Goal: Entertainment & Leisure: Consume media (video, audio)

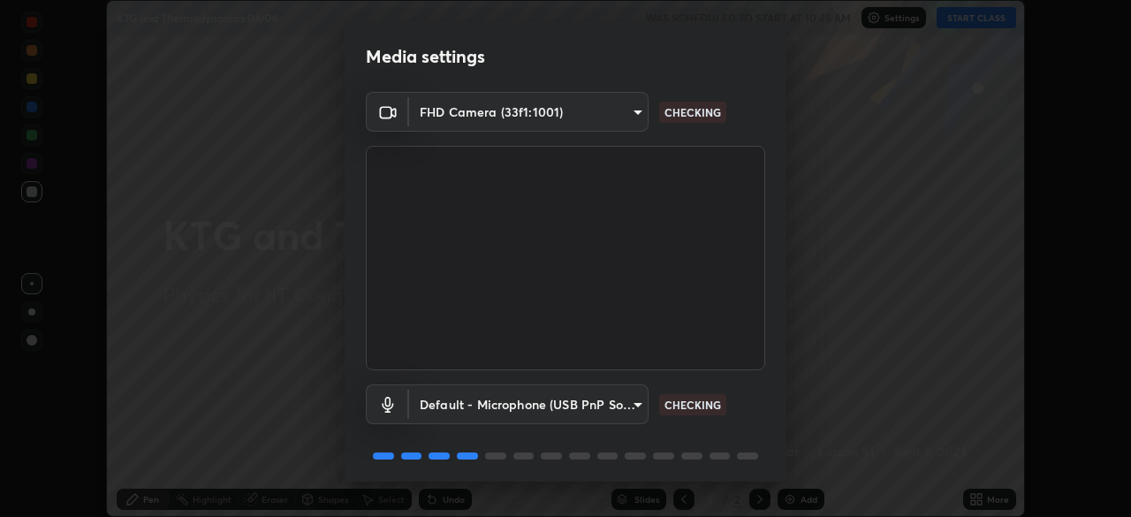
scroll to position [63, 0]
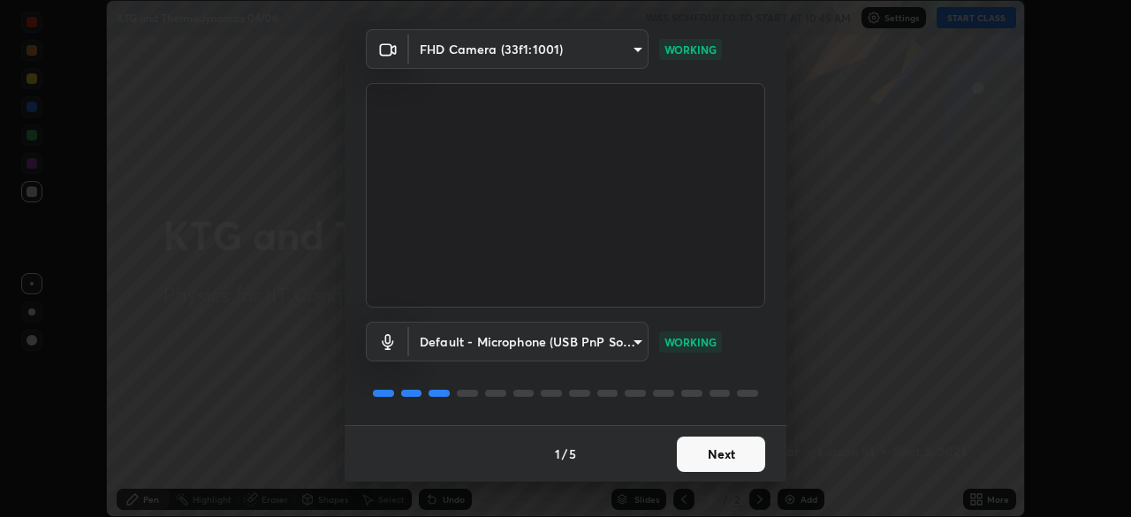
click at [730, 447] on button "Next" at bounding box center [721, 453] width 88 height 35
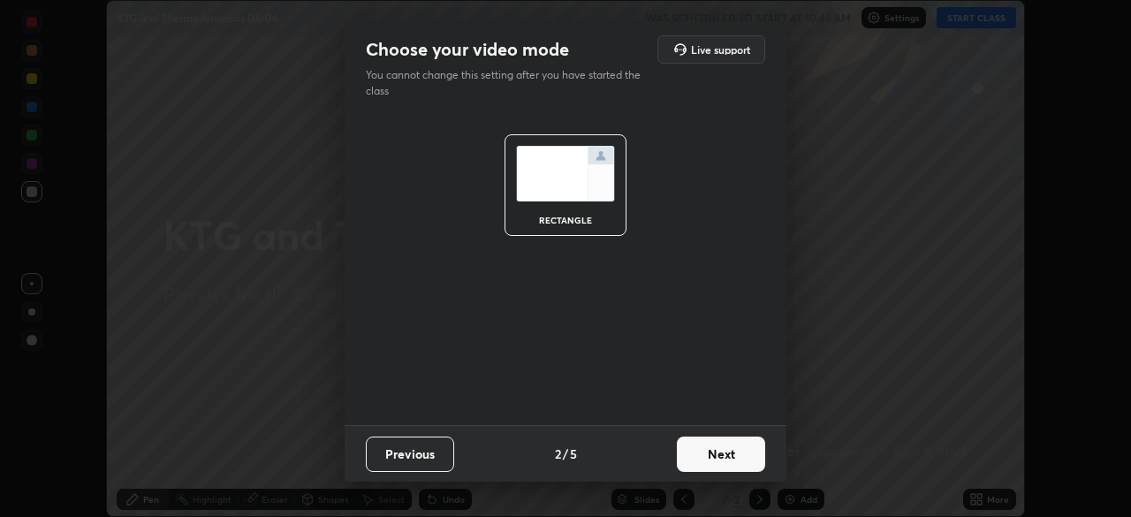
scroll to position [0, 0]
click at [729, 447] on button "Next" at bounding box center [721, 453] width 88 height 35
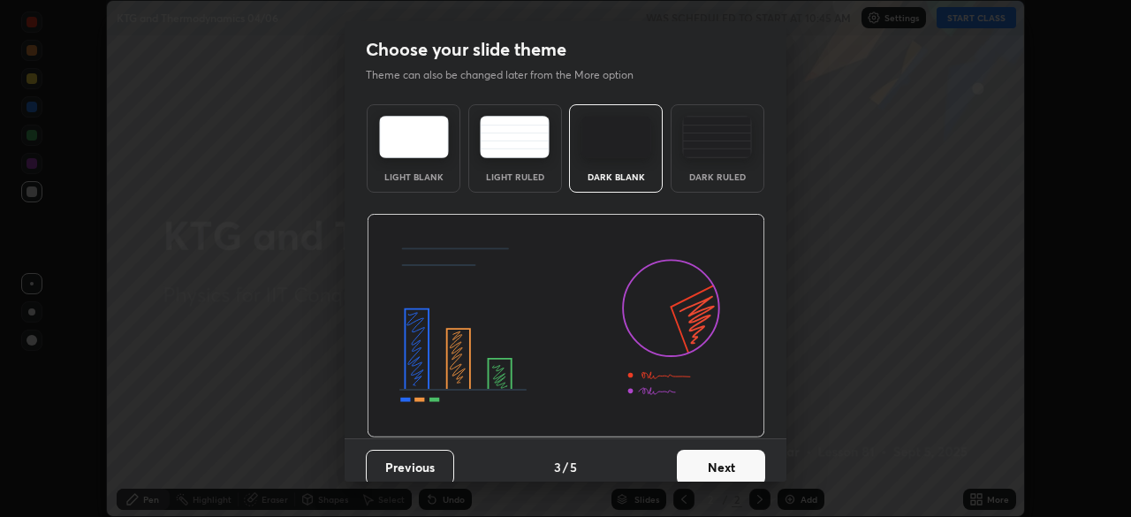
click at [730, 452] on button "Next" at bounding box center [721, 467] width 88 height 35
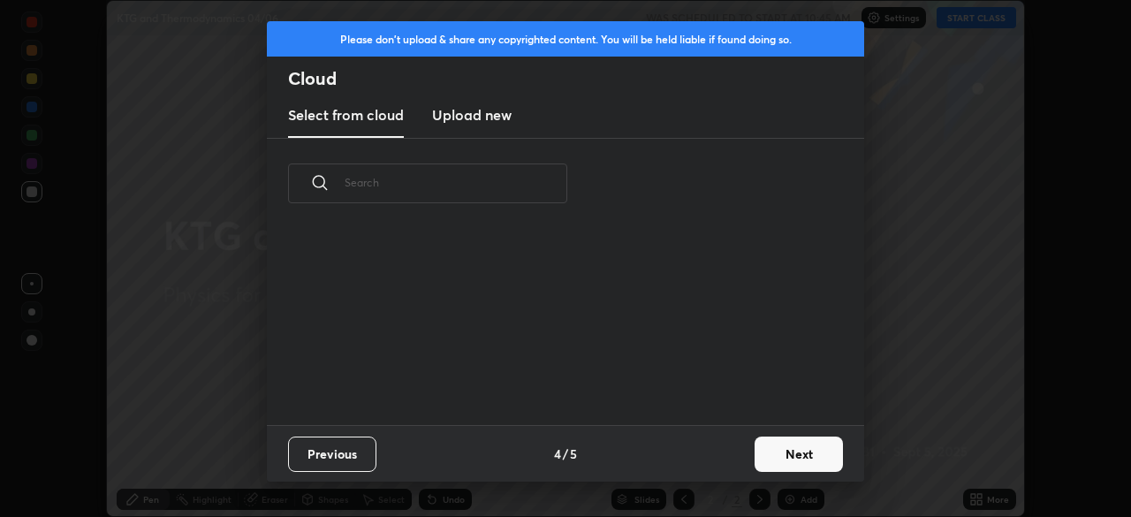
click at [784, 448] on button "Next" at bounding box center [798, 453] width 88 height 35
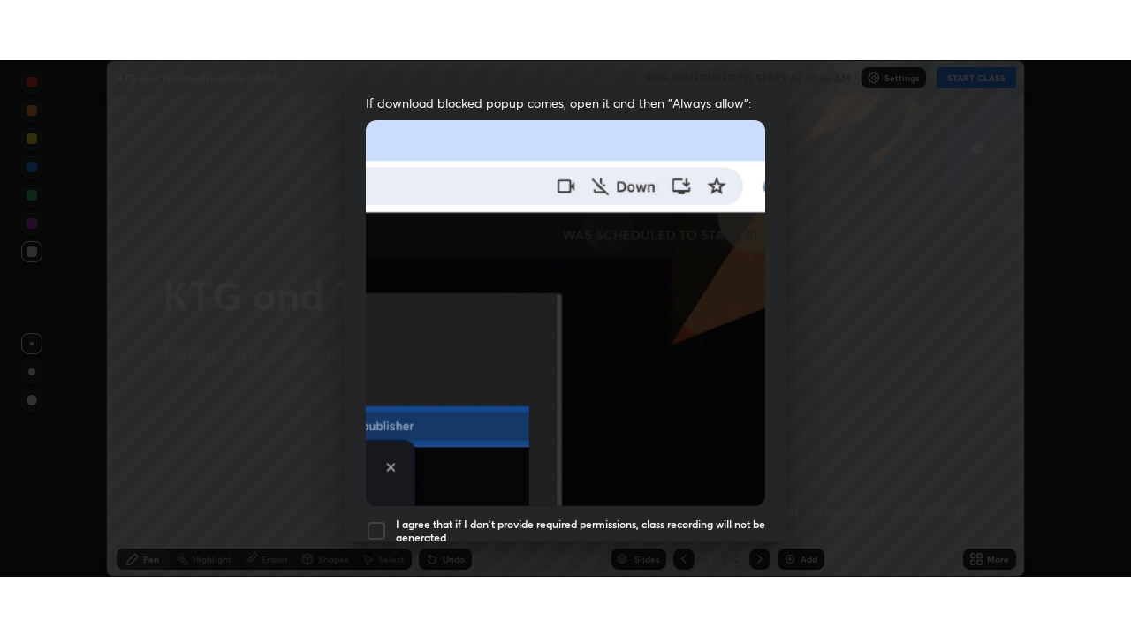
scroll to position [423, 0]
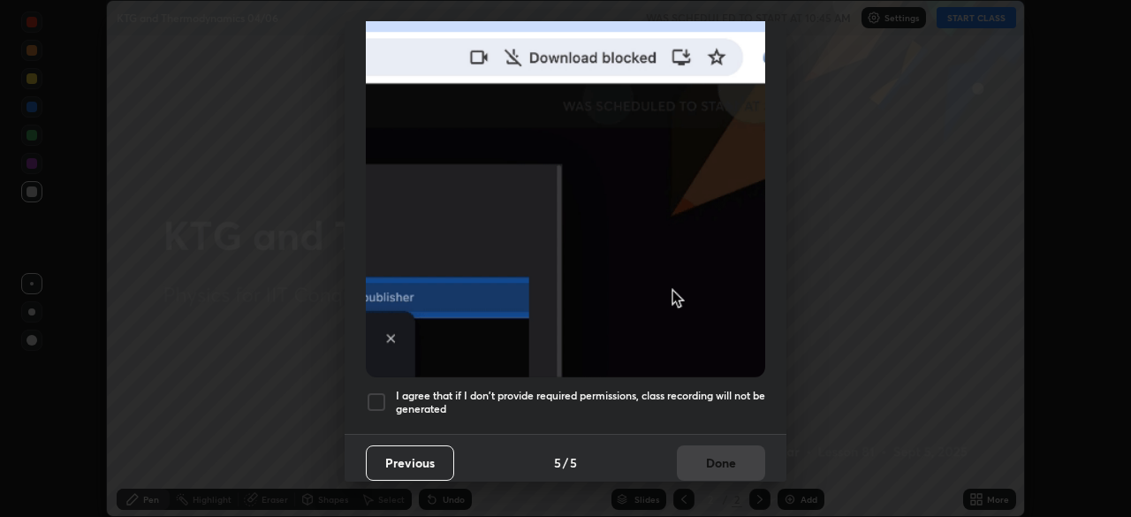
click at [732, 389] on h5 "I agree that if I don't provide required permissions, class recording will not …" at bounding box center [580, 402] width 369 height 27
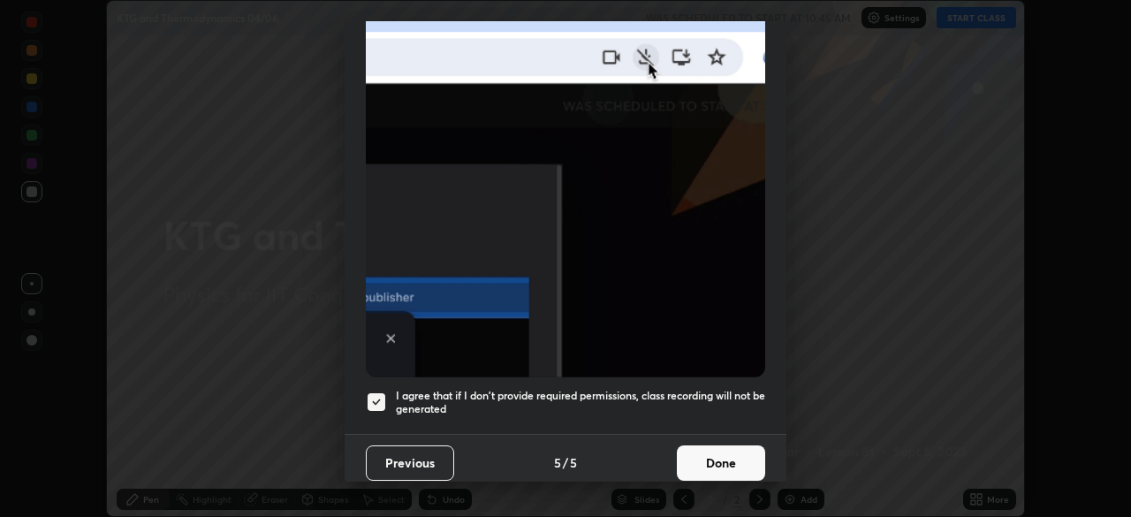
click at [741, 448] on button "Done" at bounding box center [721, 462] width 88 height 35
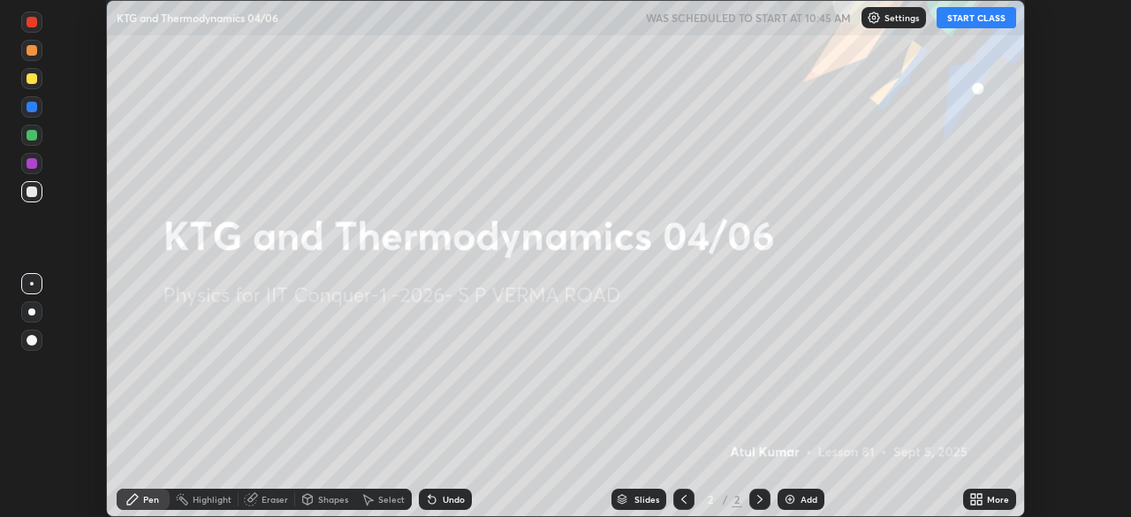
click at [959, 21] on button "START CLASS" at bounding box center [975, 17] width 79 height 21
click at [979, 495] on icon at bounding box center [979, 496] width 4 height 4
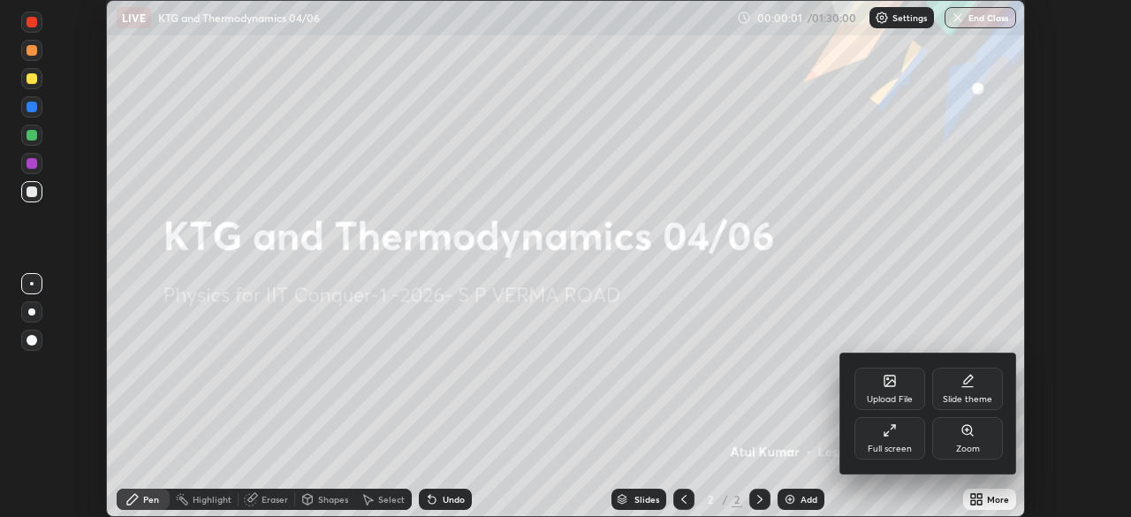
click at [890, 437] on div "Full screen" at bounding box center [889, 438] width 71 height 42
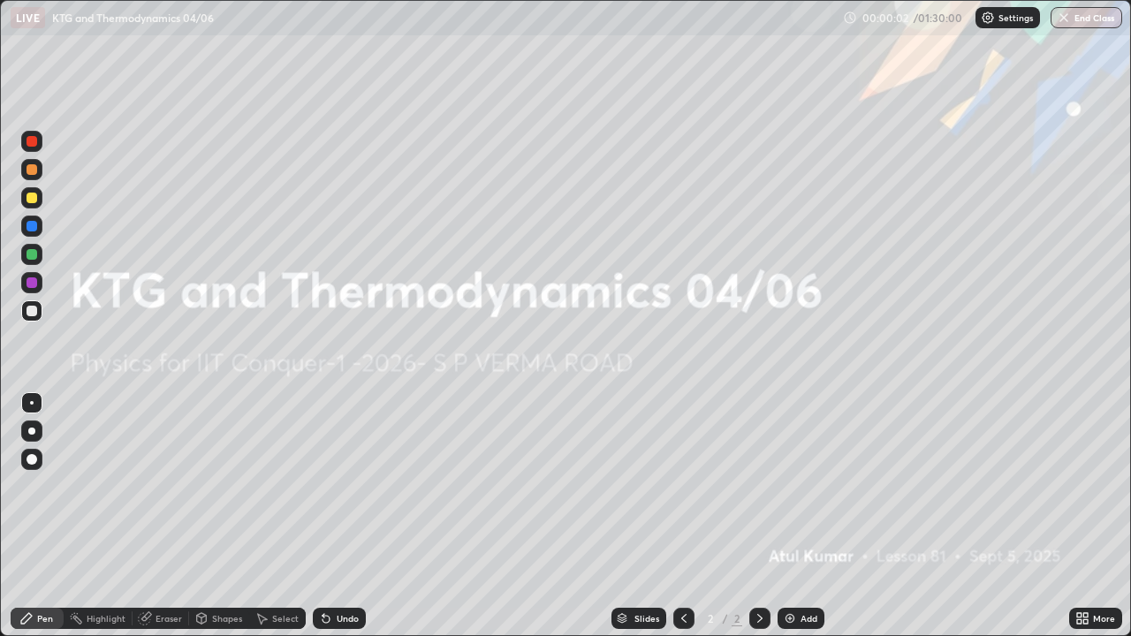
scroll to position [636, 1131]
click at [789, 516] on img at bounding box center [790, 618] width 14 height 14
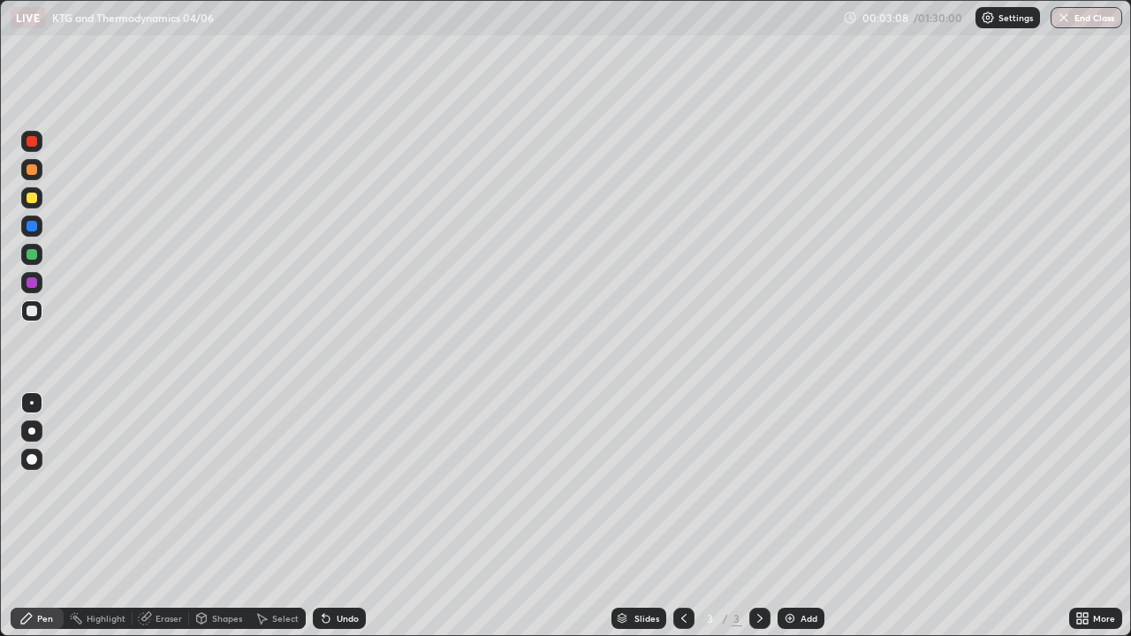
click at [341, 516] on div "Undo" at bounding box center [348, 618] width 22 height 9
click at [337, 516] on div "Undo" at bounding box center [348, 618] width 22 height 9
click at [789, 516] on img at bounding box center [790, 618] width 14 height 14
click at [339, 516] on div "Undo" at bounding box center [348, 618] width 22 height 9
click at [344, 516] on div "Undo" at bounding box center [339, 618] width 53 height 21
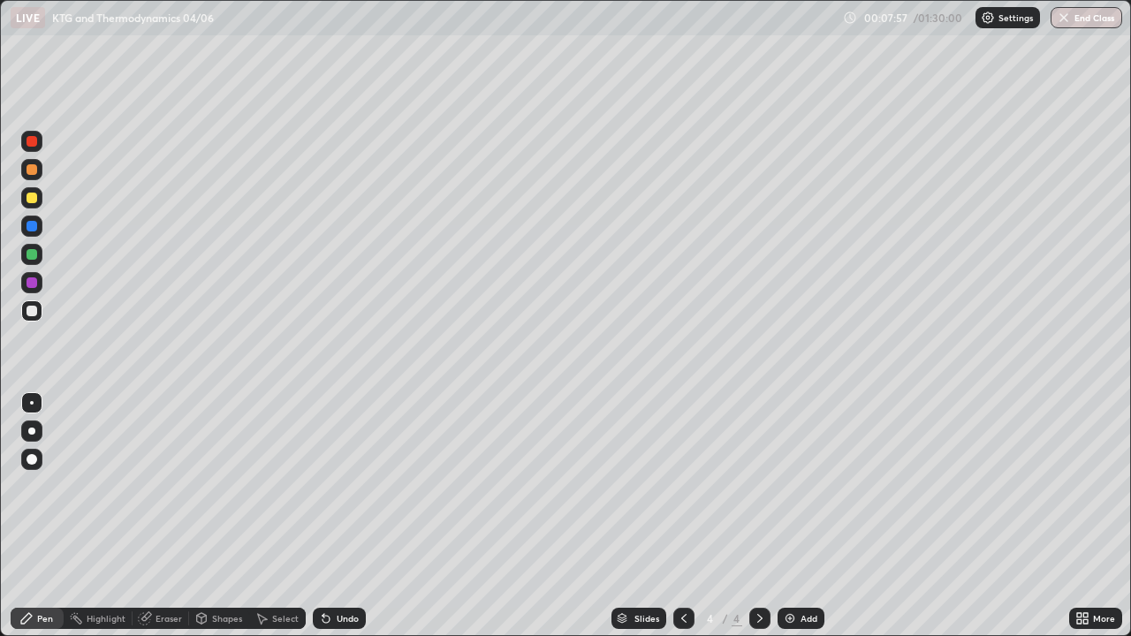
click at [342, 516] on div "Undo" at bounding box center [339, 618] width 53 height 21
click at [795, 516] on div "Add" at bounding box center [800, 618] width 47 height 21
click at [340, 516] on div "Undo" at bounding box center [348, 618] width 22 height 9
click at [790, 516] on img at bounding box center [790, 618] width 14 height 14
click at [221, 516] on div "Shapes" at bounding box center [219, 618] width 60 height 21
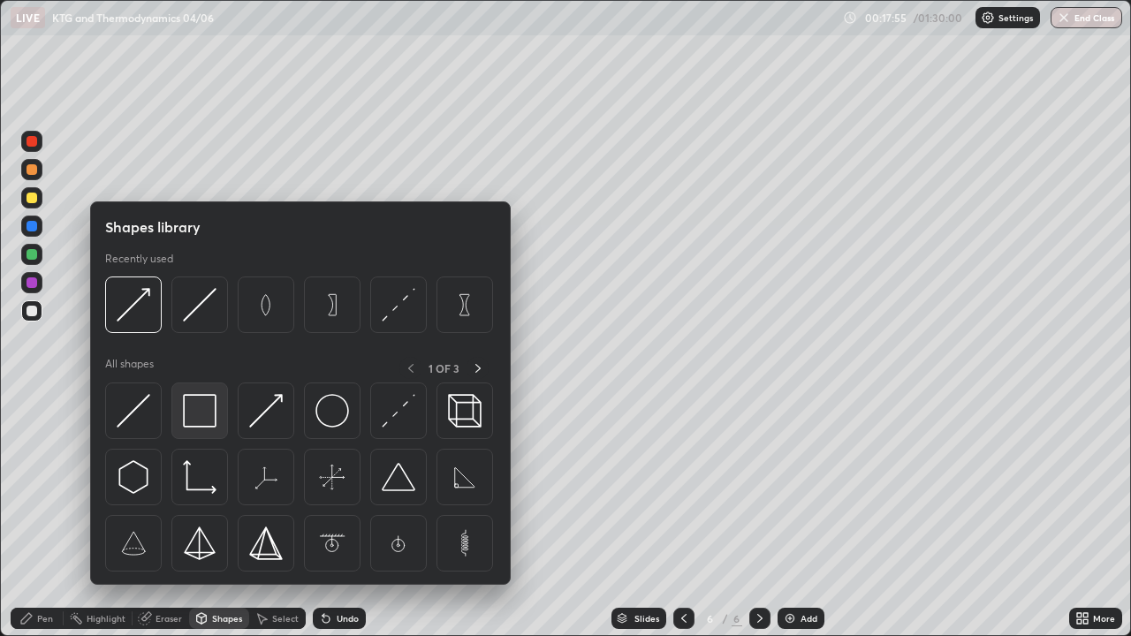
click at [203, 412] on img at bounding box center [200, 411] width 34 height 34
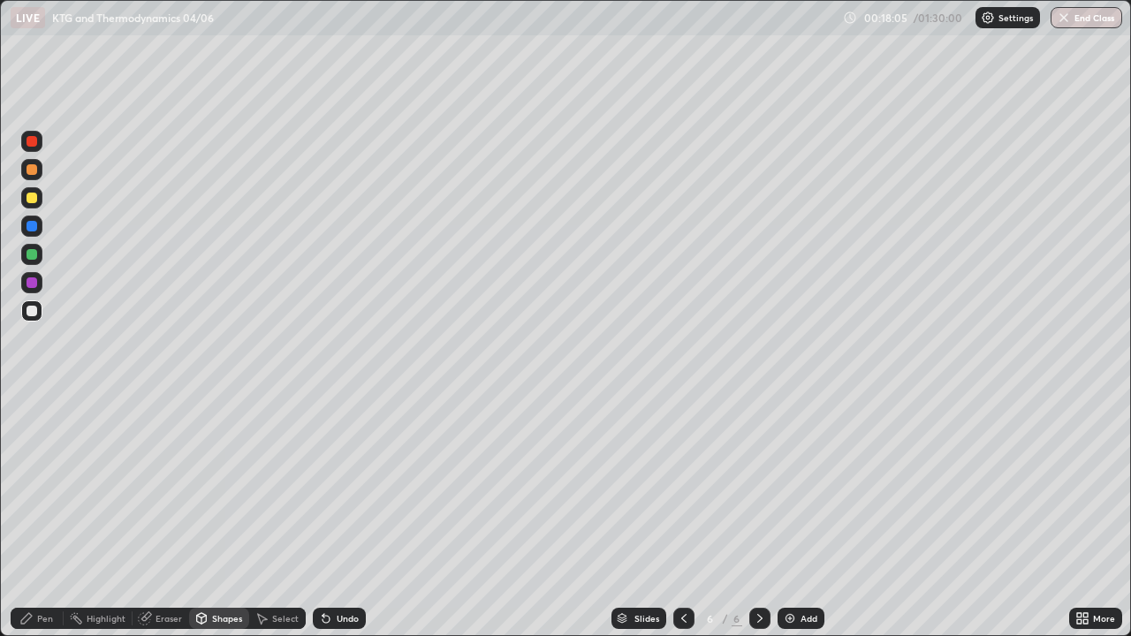
click at [163, 516] on div "Eraser" at bounding box center [168, 618] width 26 height 9
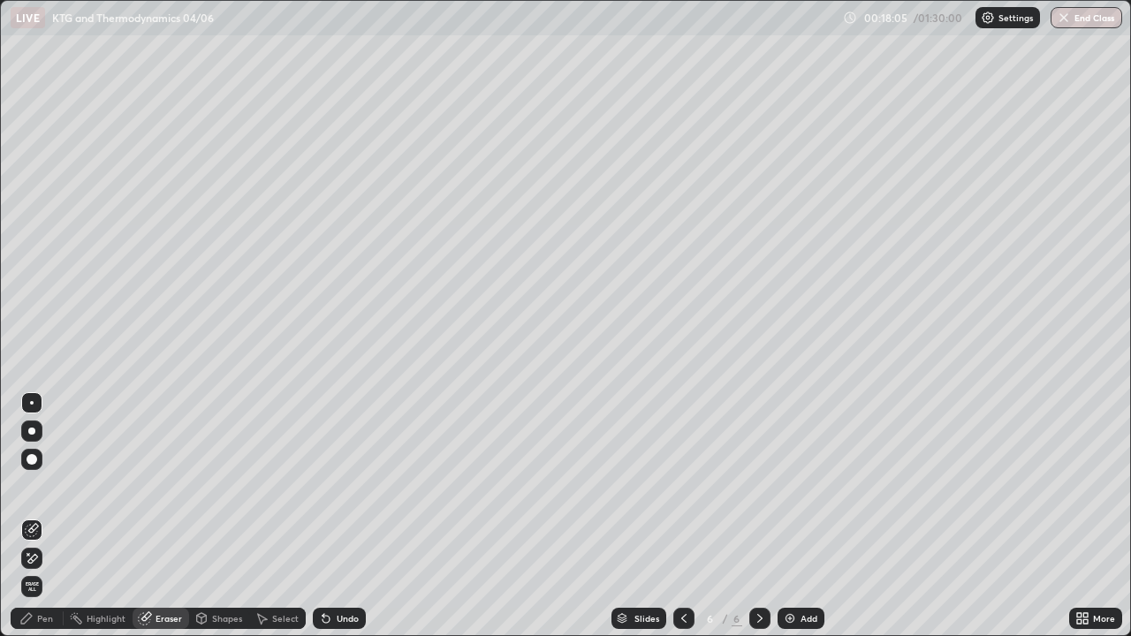
click at [39, 398] on div at bounding box center [31, 402] width 21 height 21
click at [44, 516] on div "Pen" at bounding box center [37, 618] width 53 height 21
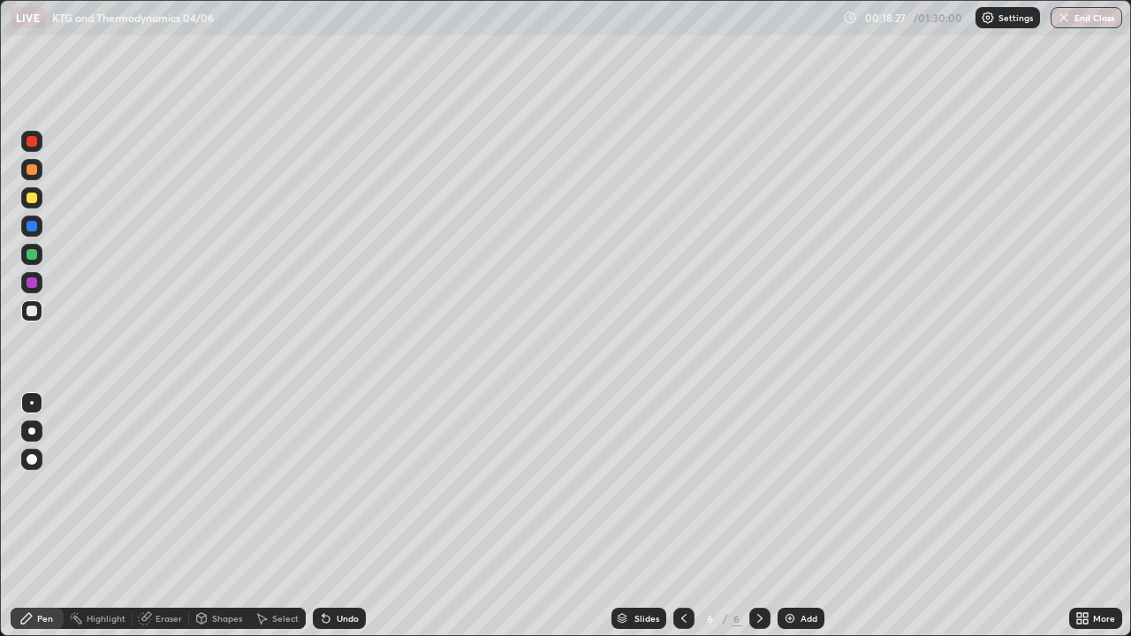
click at [55, 516] on div "Pen" at bounding box center [37, 618] width 53 height 21
click at [276, 516] on div "Select" at bounding box center [285, 618] width 26 height 9
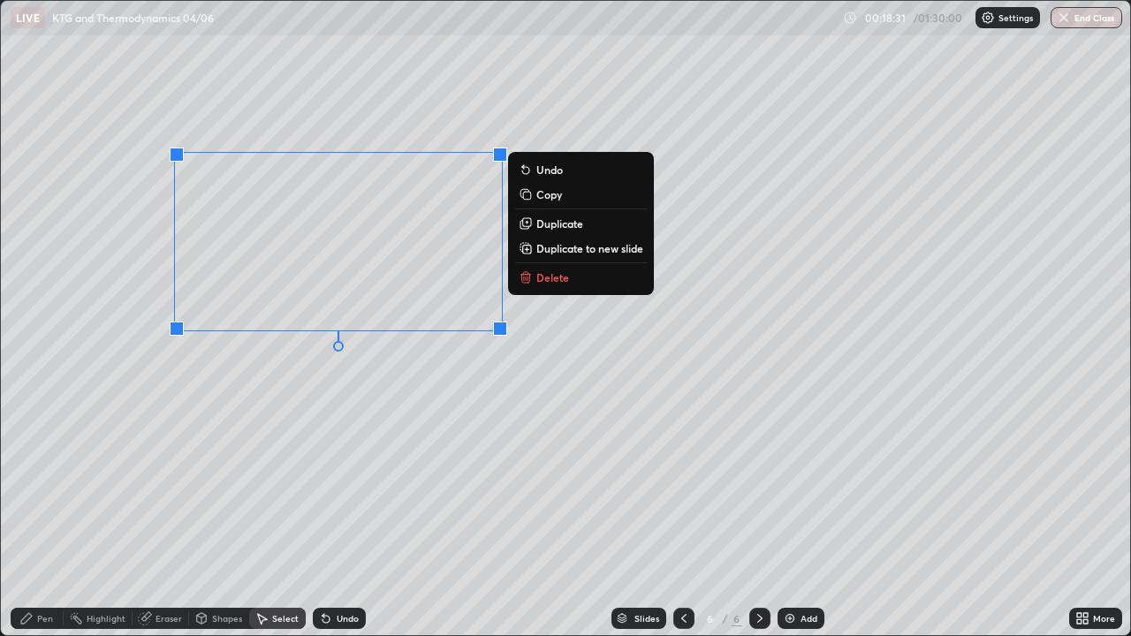
click at [544, 224] on p "Duplicate" at bounding box center [559, 223] width 47 height 14
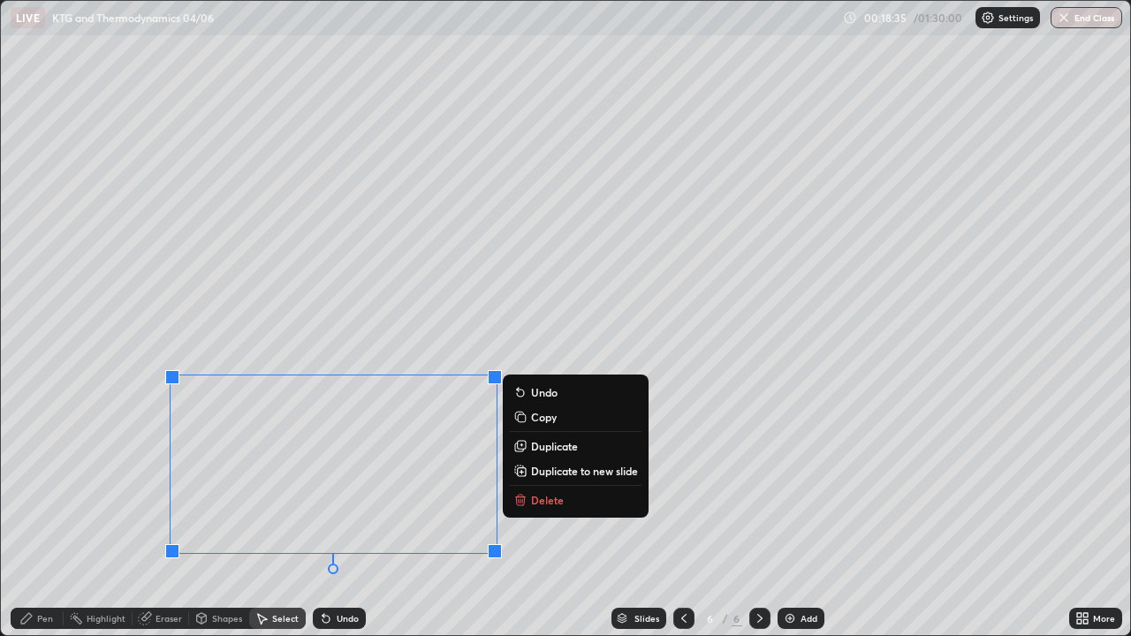
click at [223, 516] on div "Shapes" at bounding box center [227, 618] width 30 height 9
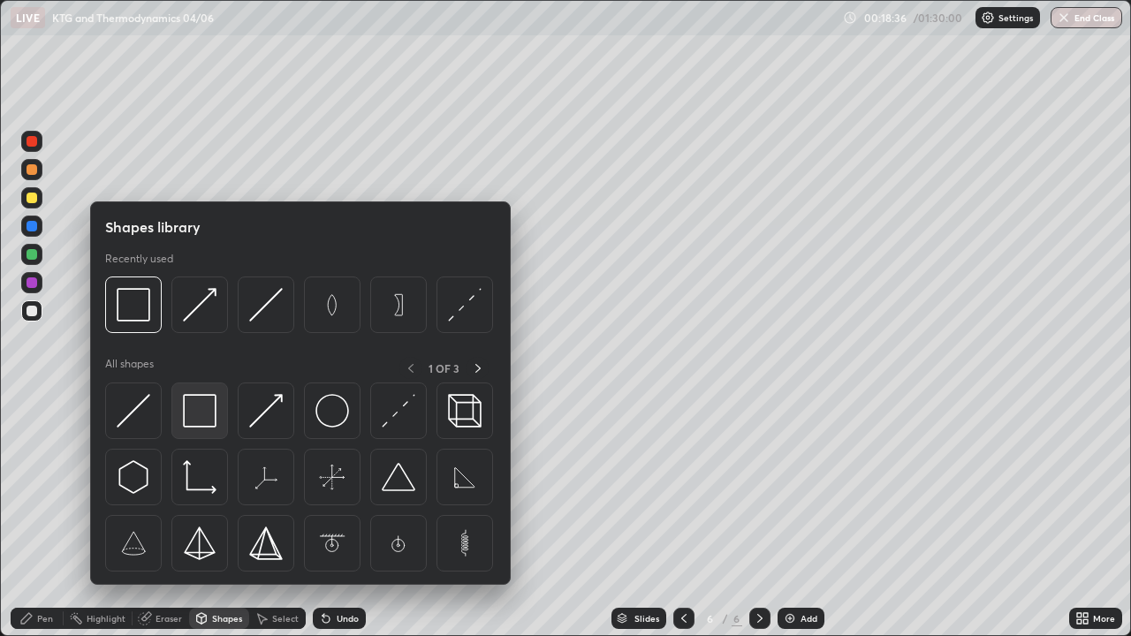
click at [206, 415] on img at bounding box center [200, 411] width 34 height 34
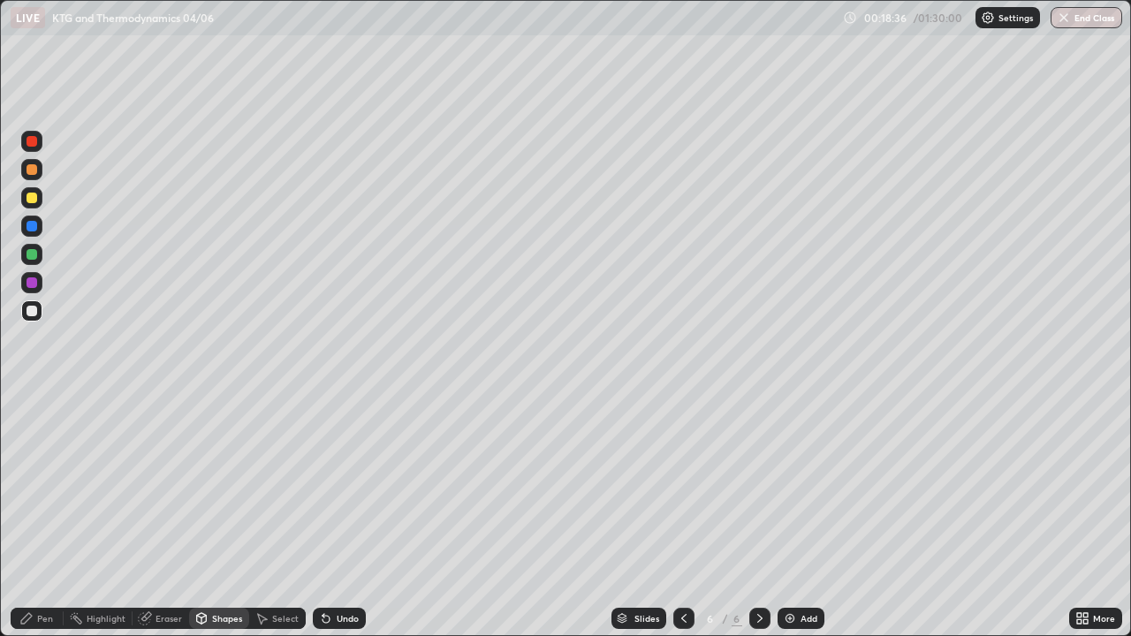
click at [35, 197] on div at bounding box center [31, 198] width 11 height 11
click at [34, 254] on div at bounding box center [31, 254] width 11 height 11
click at [327, 516] on icon at bounding box center [326, 618] width 14 height 14
click at [36, 516] on div "Pen" at bounding box center [37, 618] width 53 height 21
click at [203, 516] on icon at bounding box center [202, 618] width 10 height 11
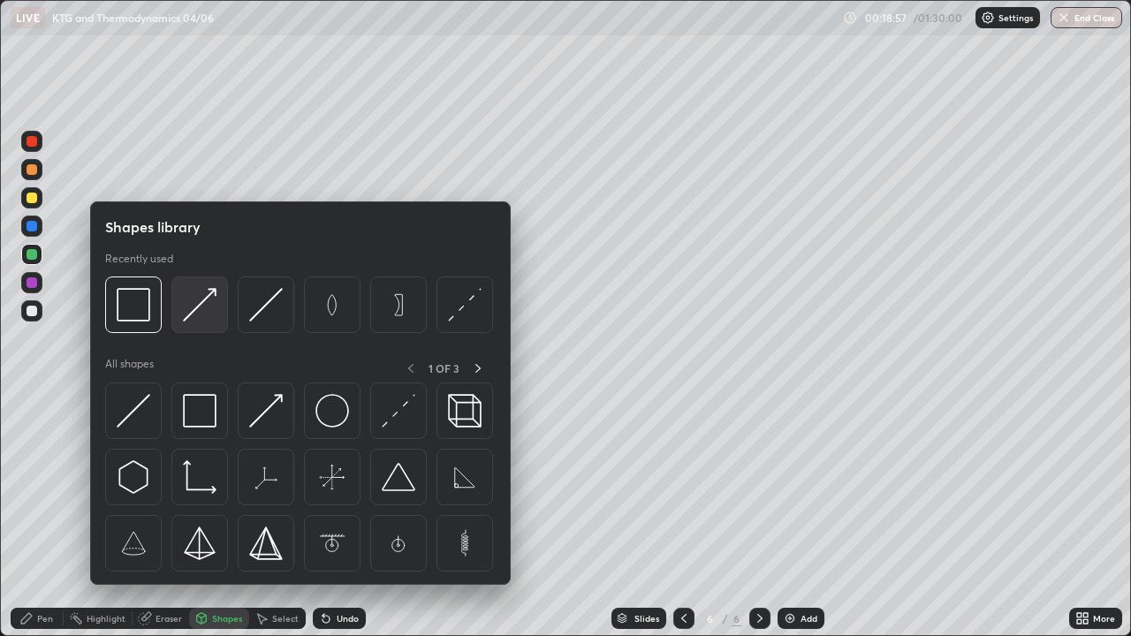
click at [196, 316] on img at bounding box center [200, 305] width 34 height 34
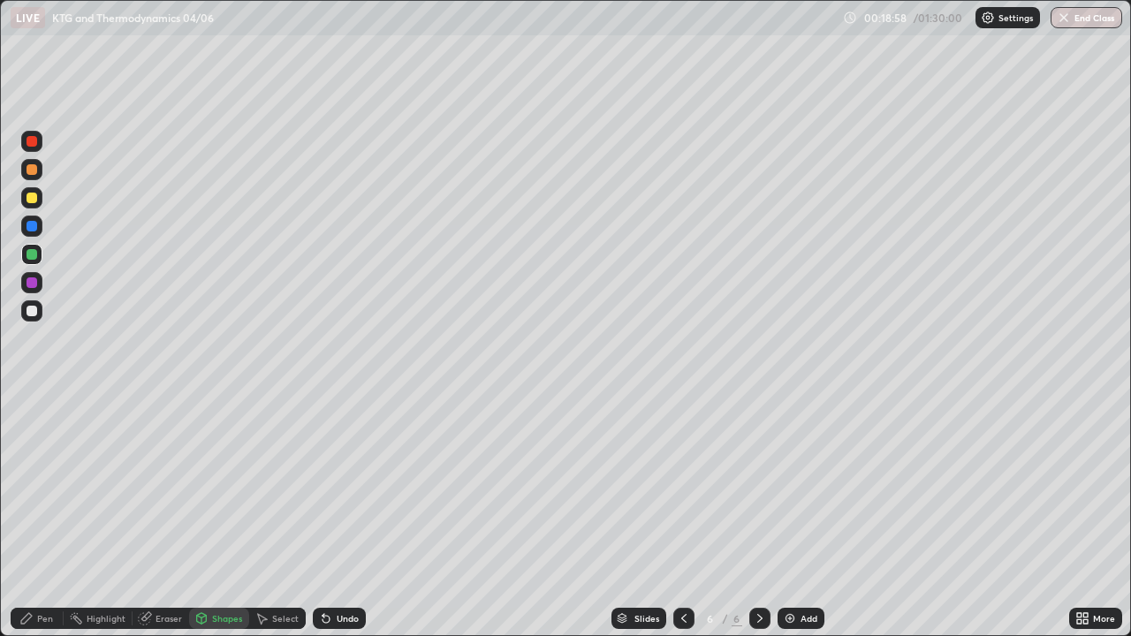
click at [39, 285] on div at bounding box center [31, 282] width 21 height 21
click at [42, 516] on div "Pen" at bounding box center [45, 618] width 16 height 9
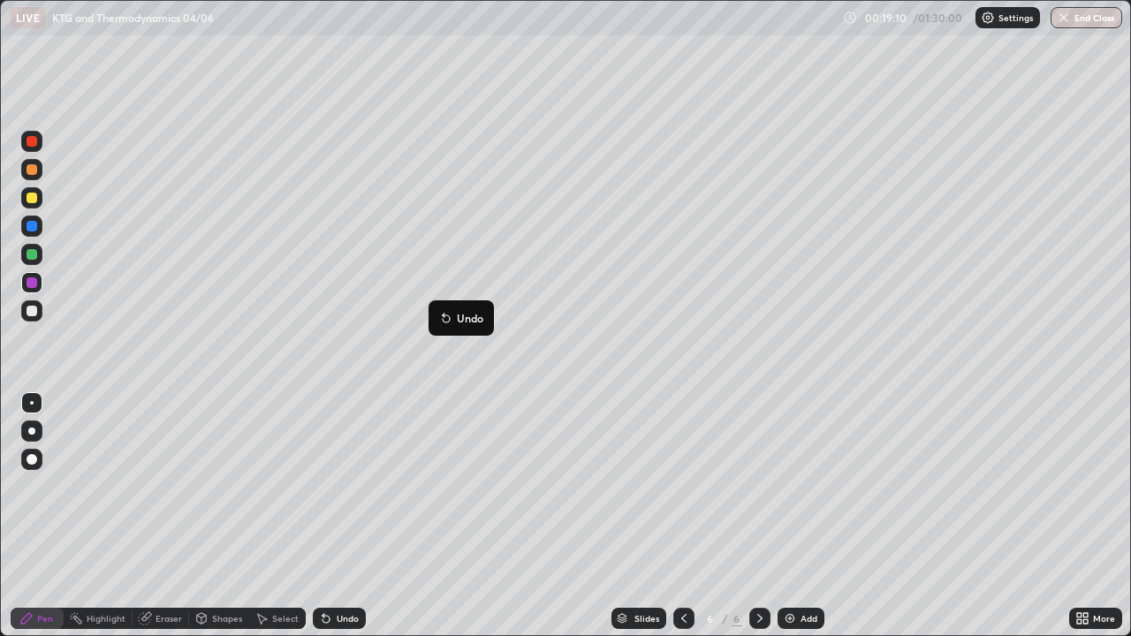
click at [442, 309] on button "Undo" at bounding box center [460, 317] width 51 height 21
click at [684, 516] on icon at bounding box center [684, 618] width 14 height 14
click at [759, 516] on icon at bounding box center [759, 618] width 5 height 9
click at [796, 516] on div "Add" at bounding box center [800, 618] width 47 height 21
click at [690, 516] on div at bounding box center [683, 618] width 21 height 21
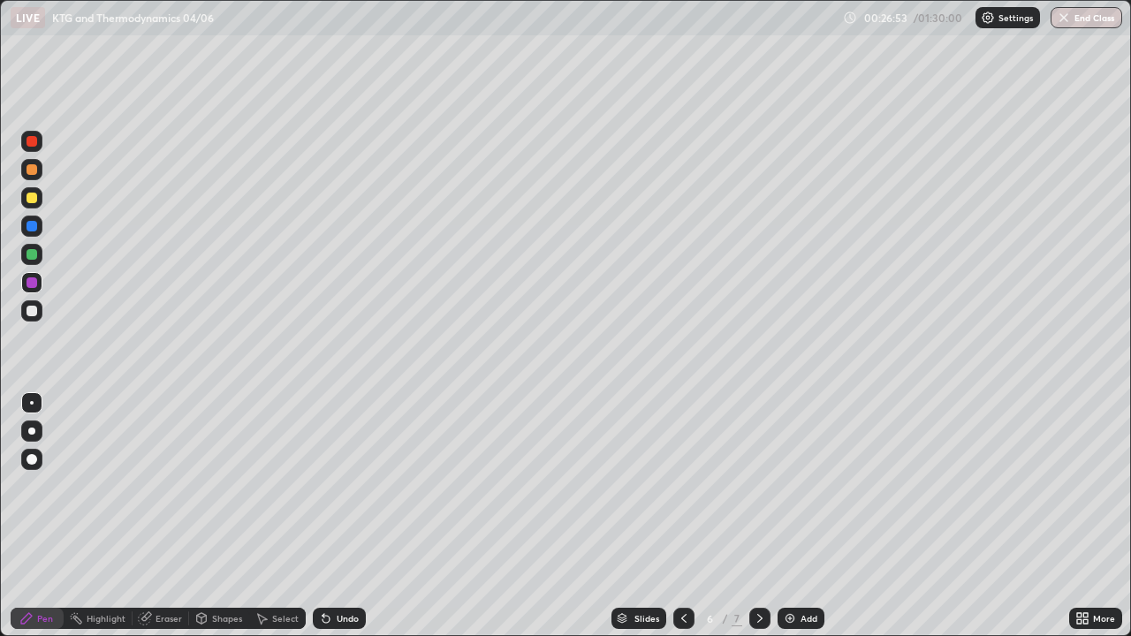
click at [786, 516] on img at bounding box center [790, 618] width 14 height 14
click at [220, 516] on div "Shapes" at bounding box center [227, 618] width 30 height 9
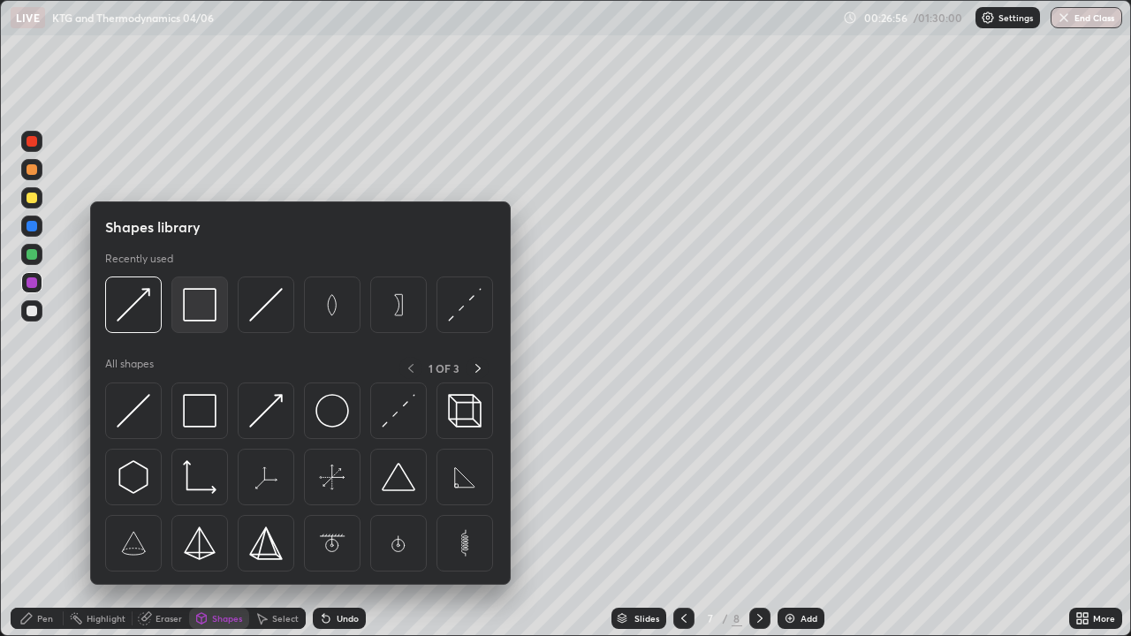
click at [212, 314] on img at bounding box center [200, 305] width 34 height 34
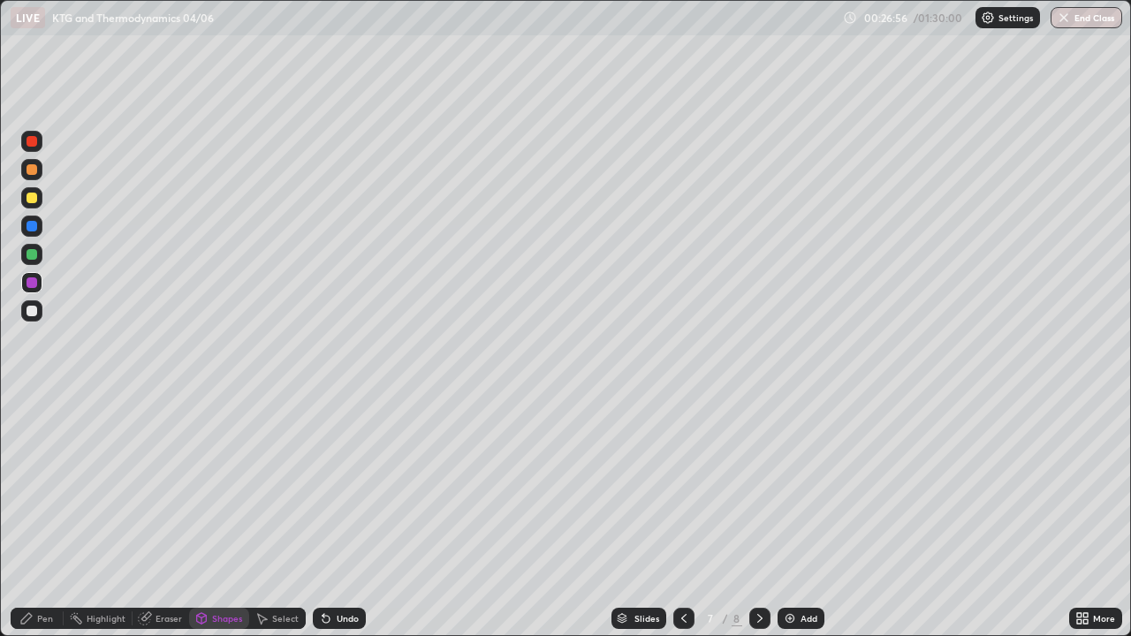
click at [38, 196] on div at bounding box center [31, 197] width 21 height 21
click at [218, 516] on div "Shapes" at bounding box center [219, 618] width 60 height 21
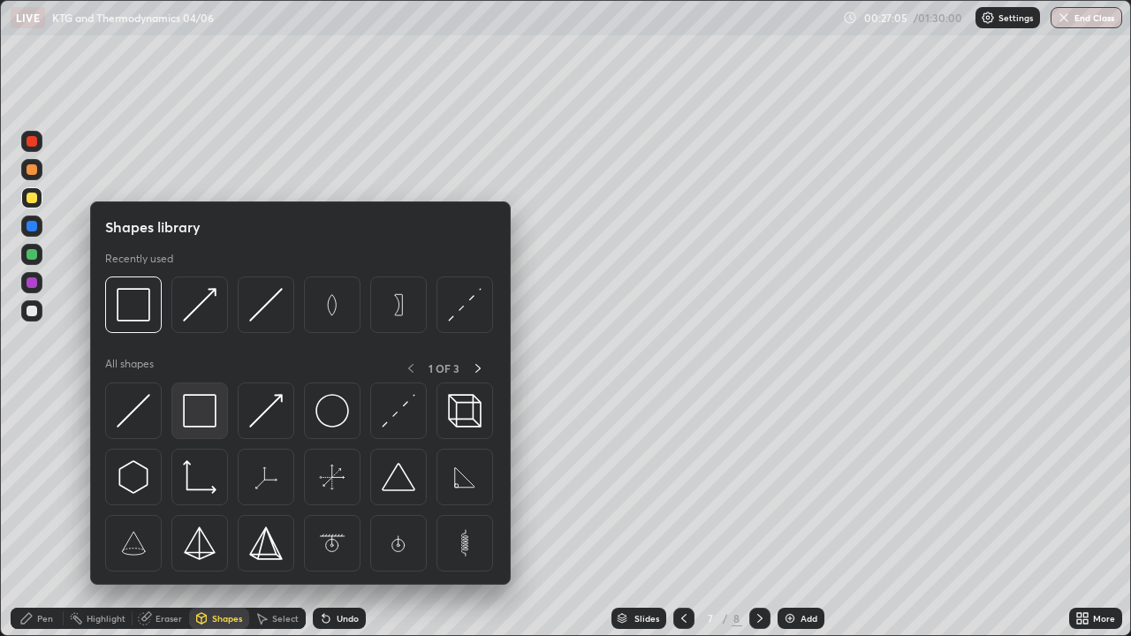
click at [209, 410] on img at bounding box center [200, 411] width 34 height 34
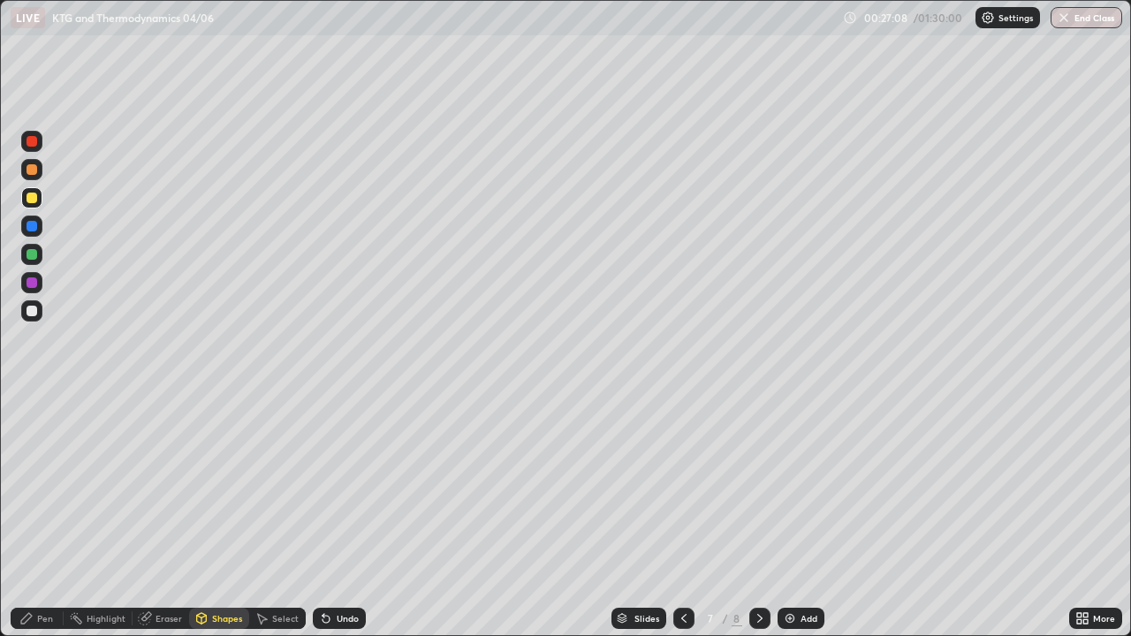
click at [170, 516] on div "Eraser" at bounding box center [168, 618] width 26 height 9
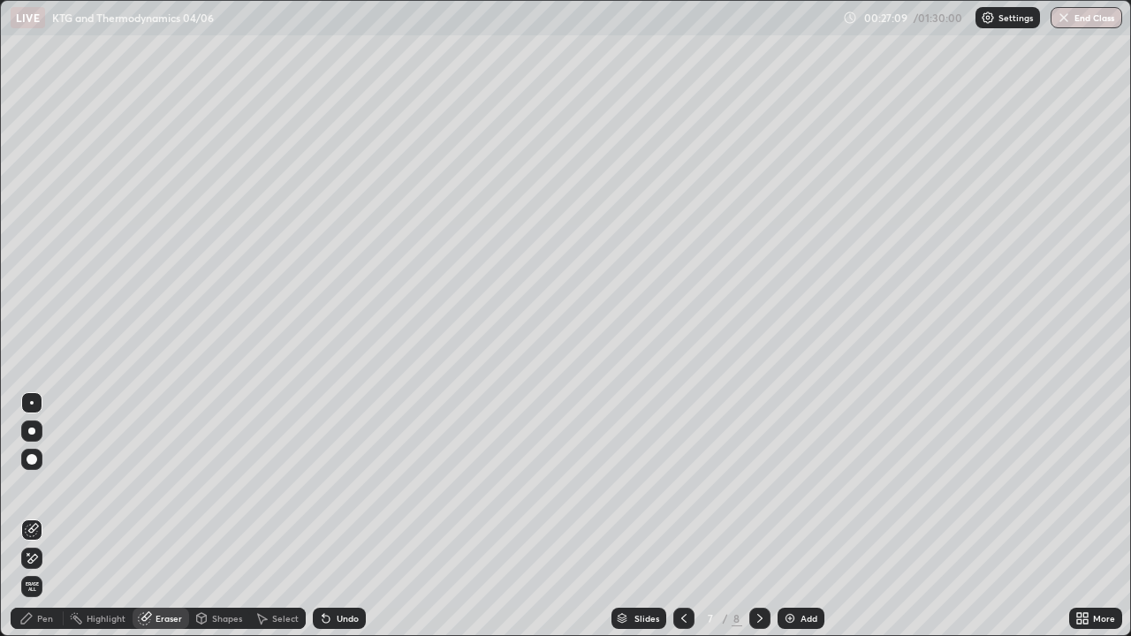
click at [41, 398] on div at bounding box center [31, 402] width 21 height 21
click at [214, 516] on div "Shapes" at bounding box center [219, 618] width 60 height 21
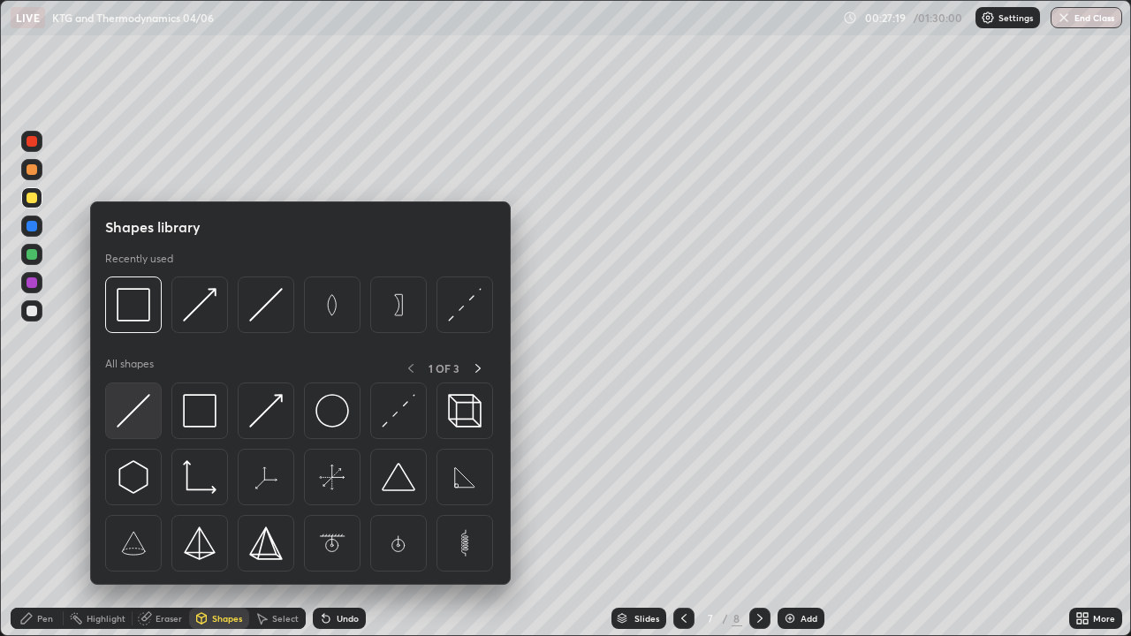
click at [137, 416] on img at bounding box center [134, 411] width 34 height 34
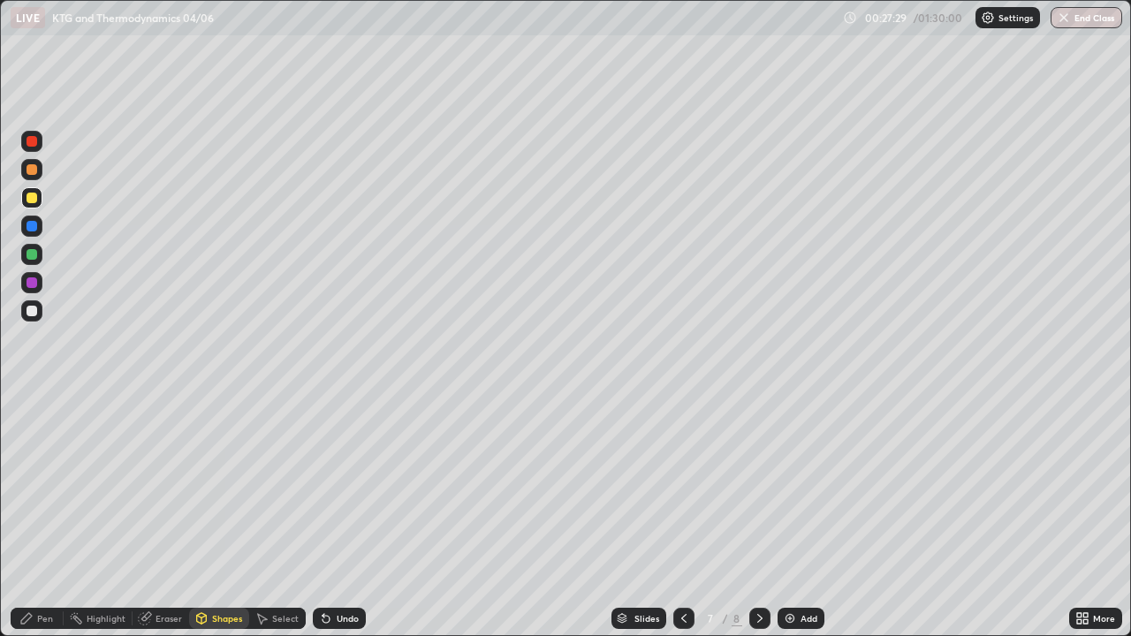
click at [42, 516] on div "Pen" at bounding box center [45, 618] width 16 height 9
click at [32, 255] on div at bounding box center [31, 254] width 11 height 11
click at [36, 200] on div at bounding box center [31, 197] width 21 height 21
click at [337, 516] on div "Undo" at bounding box center [348, 618] width 22 height 9
click at [339, 516] on div "Undo" at bounding box center [348, 618] width 22 height 9
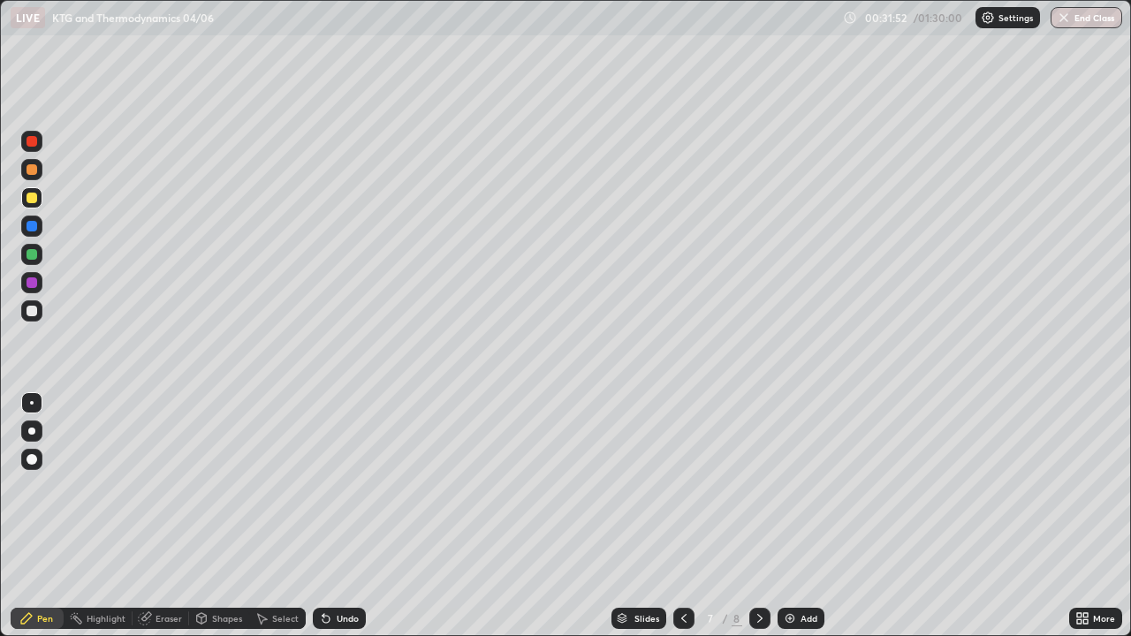
click at [342, 516] on div "Undo" at bounding box center [348, 618] width 22 height 9
click at [341, 516] on div "Undo" at bounding box center [348, 618] width 22 height 9
click at [344, 516] on div "Undo" at bounding box center [348, 618] width 22 height 9
click at [288, 516] on div "Select" at bounding box center [277, 618] width 57 height 21
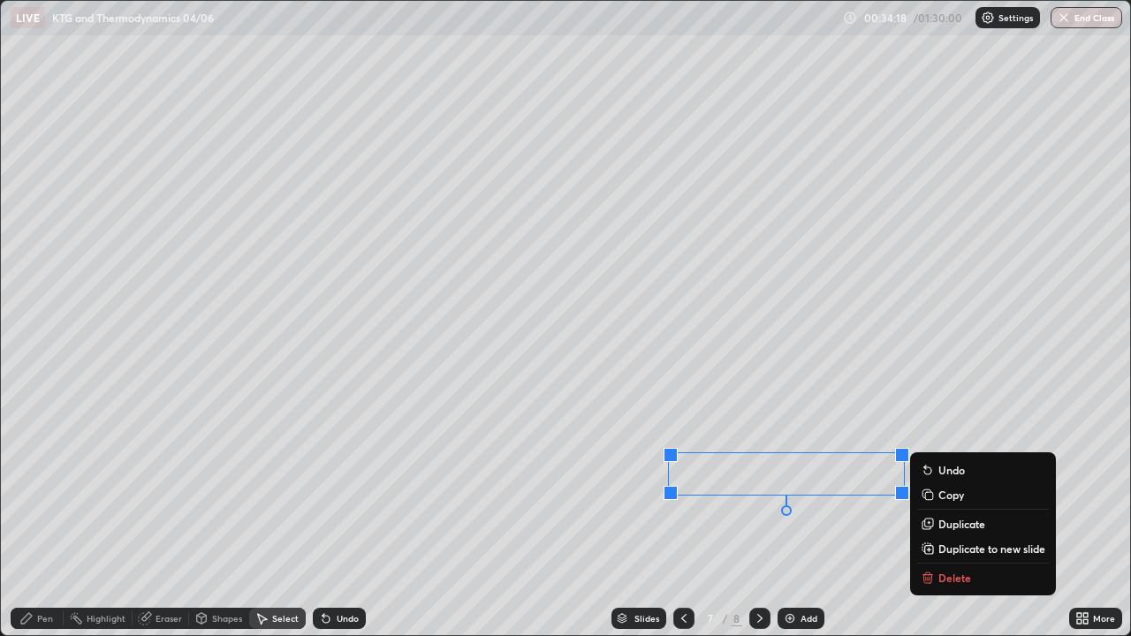
click at [49, 516] on div "Pen" at bounding box center [45, 618] width 16 height 9
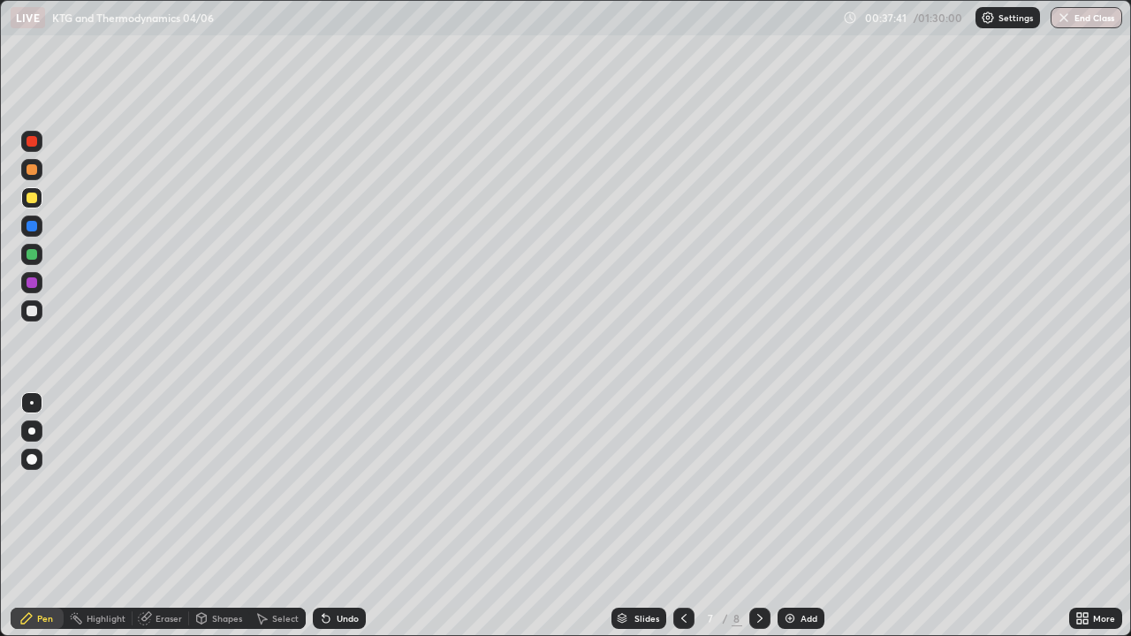
click at [760, 516] on icon at bounding box center [759, 618] width 5 height 9
click at [33, 254] on div at bounding box center [31, 254] width 11 height 11
click at [212, 516] on div "Shapes" at bounding box center [227, 618] width 30 height 9
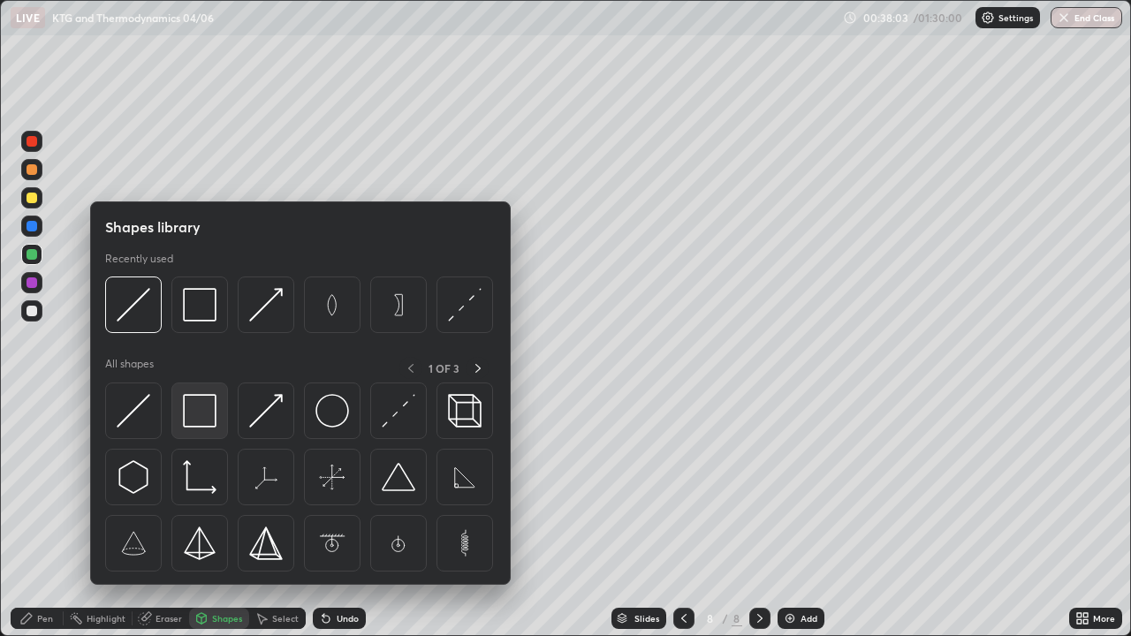
click at [207, 404] on img at bounding box center [200, 411] width 34 height 34
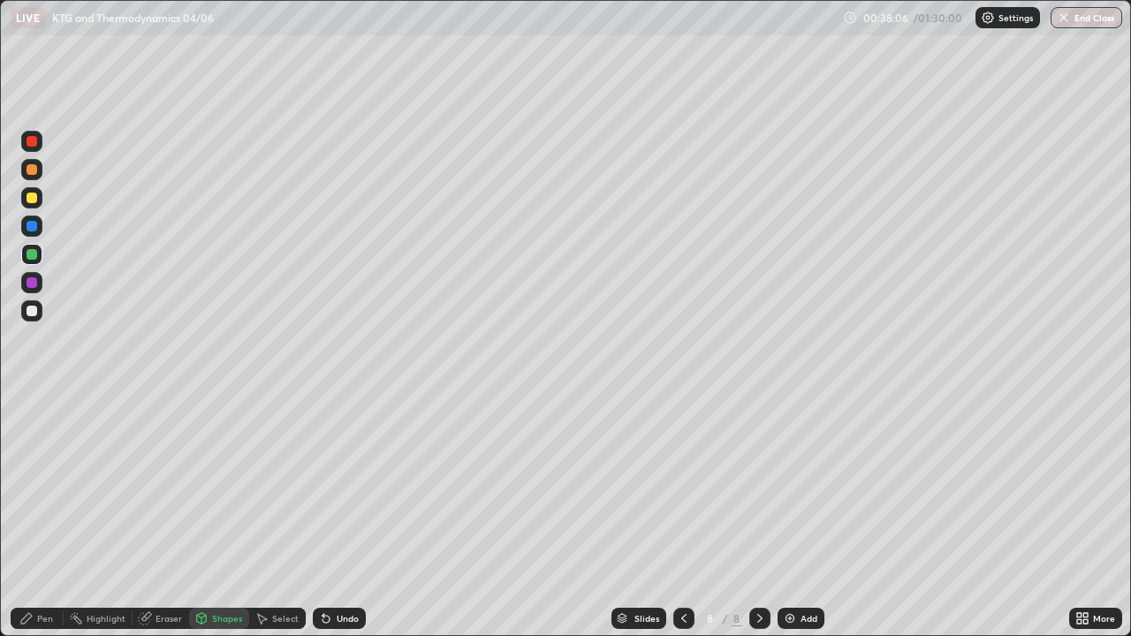
click at [160, 516] on div "Eraser" at bounding box center [168, 618] width 26 height 9
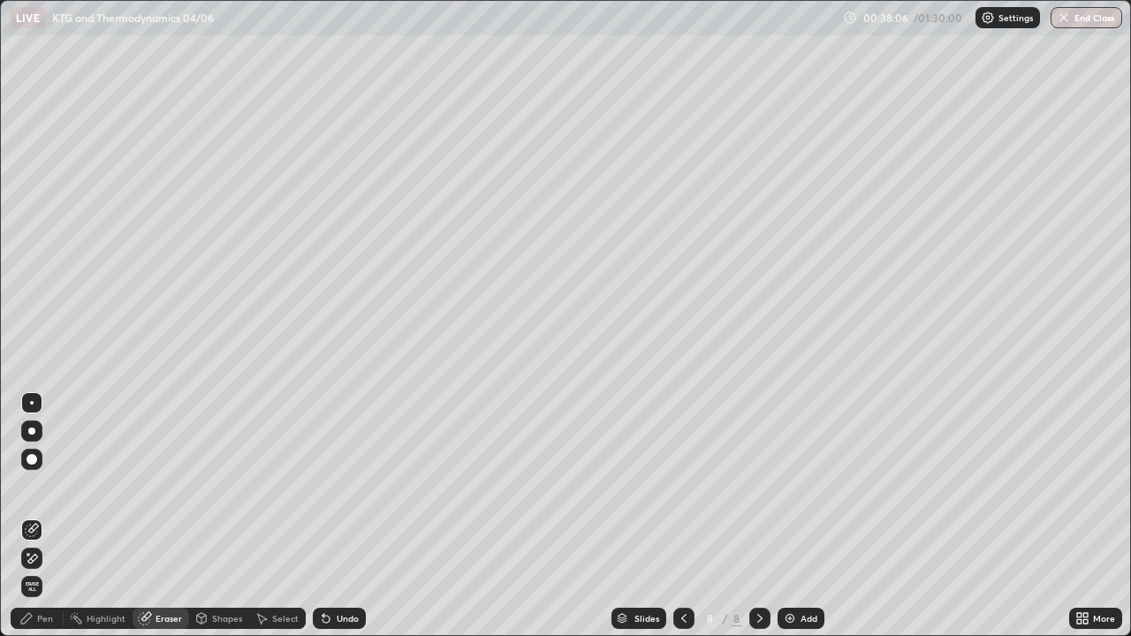
click at [38, 405] on div at bounding box center [31, 402] width 21 height 21
click at [208, 516] on div "Shapes" at bounding box center [219, 618] width 60 height 21
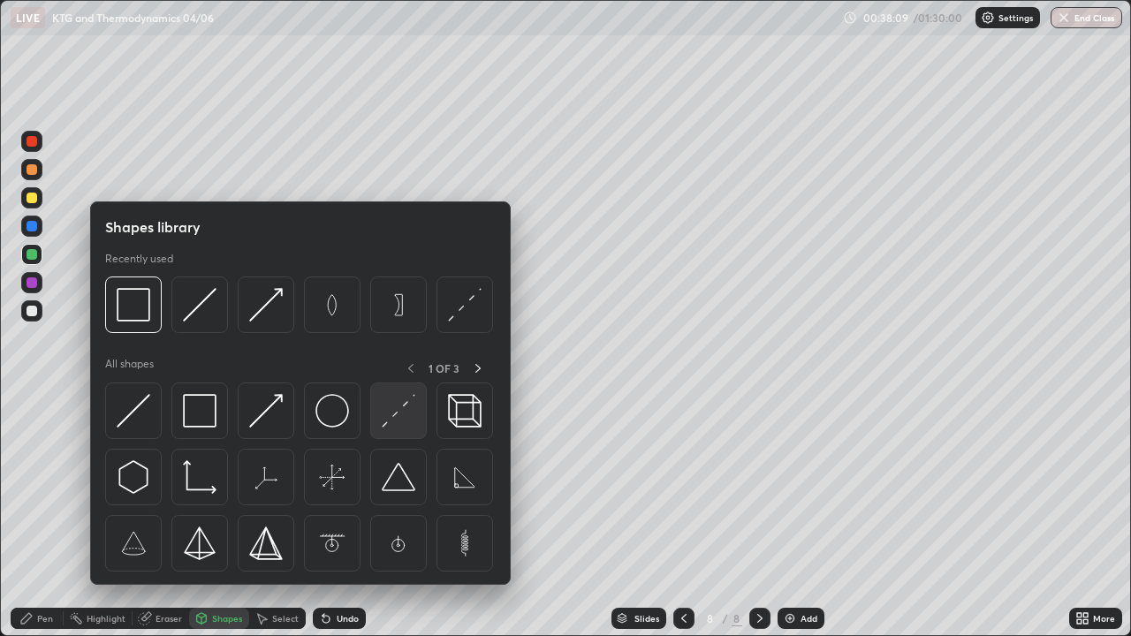
click at [397, 408] on img at bounding box center [399, 411] width 34 height 34
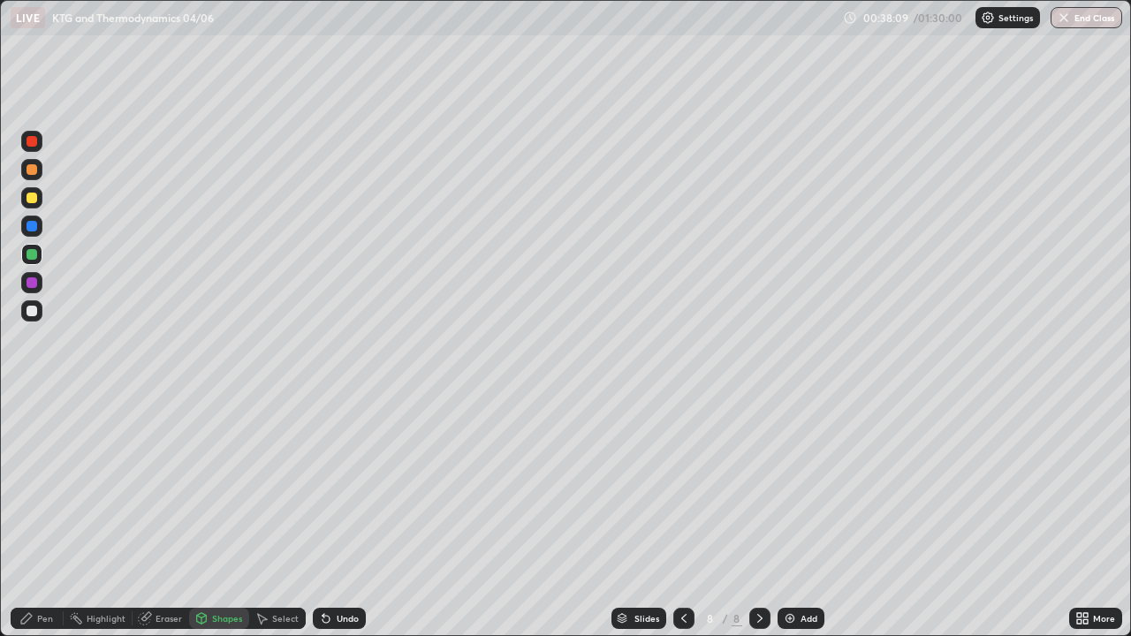
click at [33, 198] on div at bounding box center [31, 198] width 11 height 11
click at [47, 516] on div "Pen" at bounding box center [37, 618] width 53 height 21
click at [276, 516] on div "Select" at bounding box center [285, 618] width 26 height 9
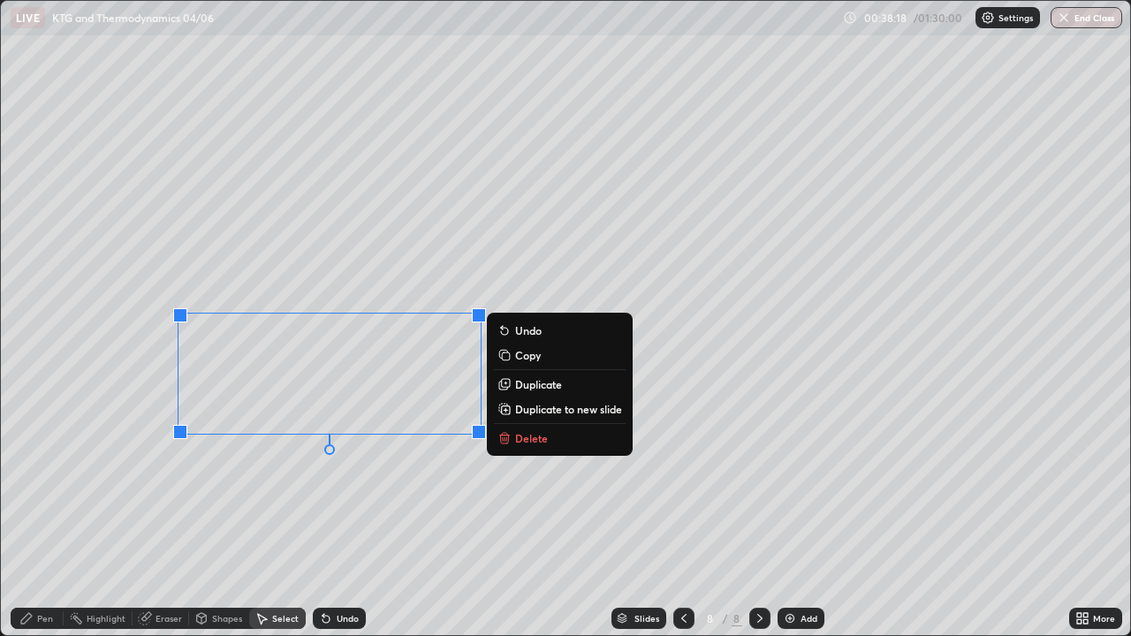
click at [526, 387] on p "Duplicate" at bounding box center [538, 384] width 47 height 14
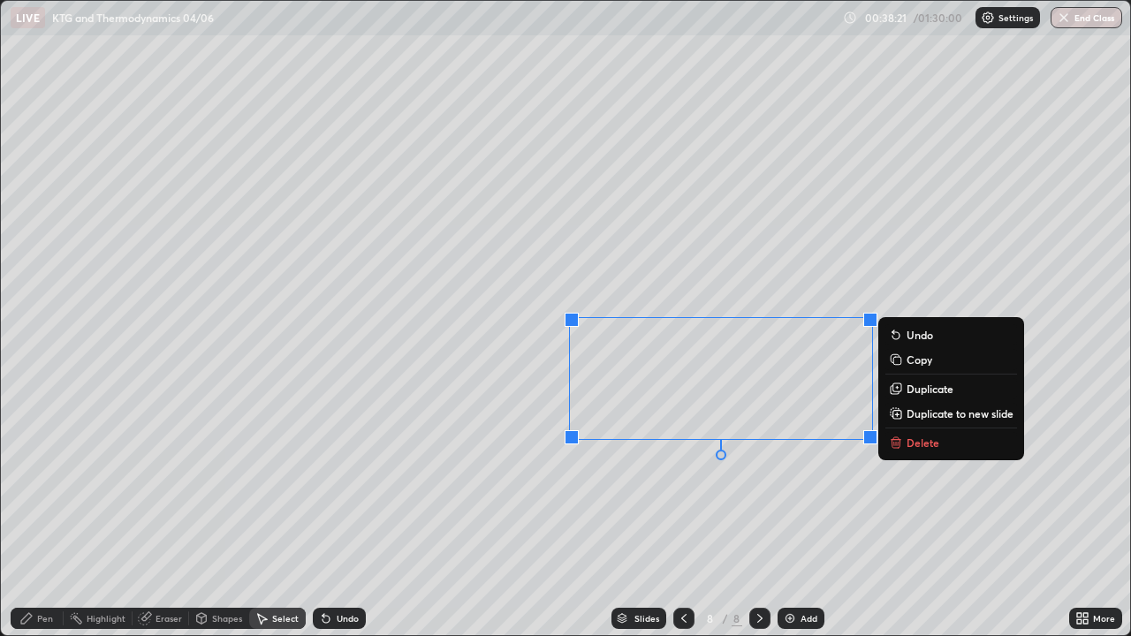
click at [59, 516] on div "Pen" at bounding box center [37, 618] width 53 height 21
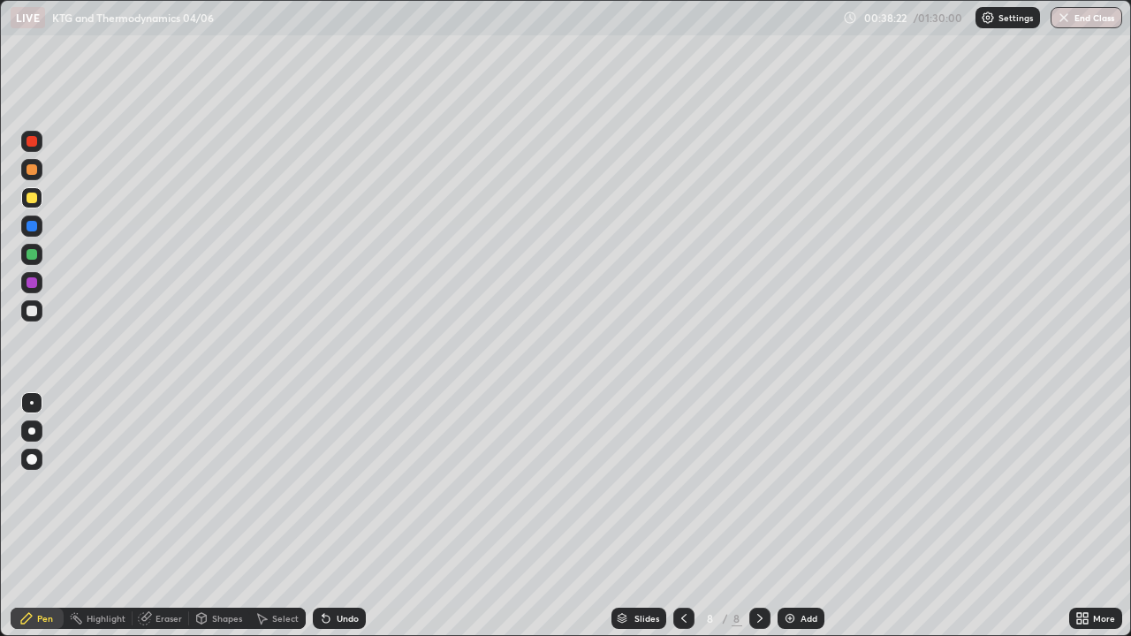
click at [218, 516] on div "Shapes" at bounding box center [227, 618] width 30 height 9
click at [337, 516] on div "Undo" at bounding box center [348, 618] width 22 height 9
click at [44, 516] on div "Pen" at bounding box center [37, 618] width 53 height 21
click at [224, 516] on div "Shapes" at bounding box center [227, 618] width 30 height 9
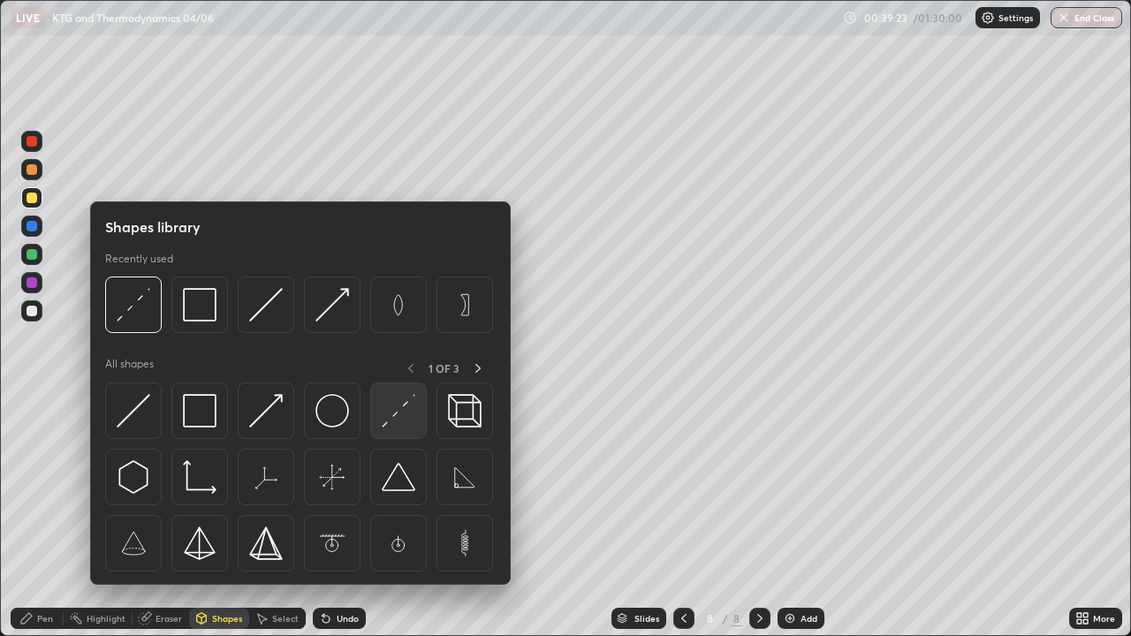
click at [394, 411] on img at bounding box center [399, 411] width 34 height 34
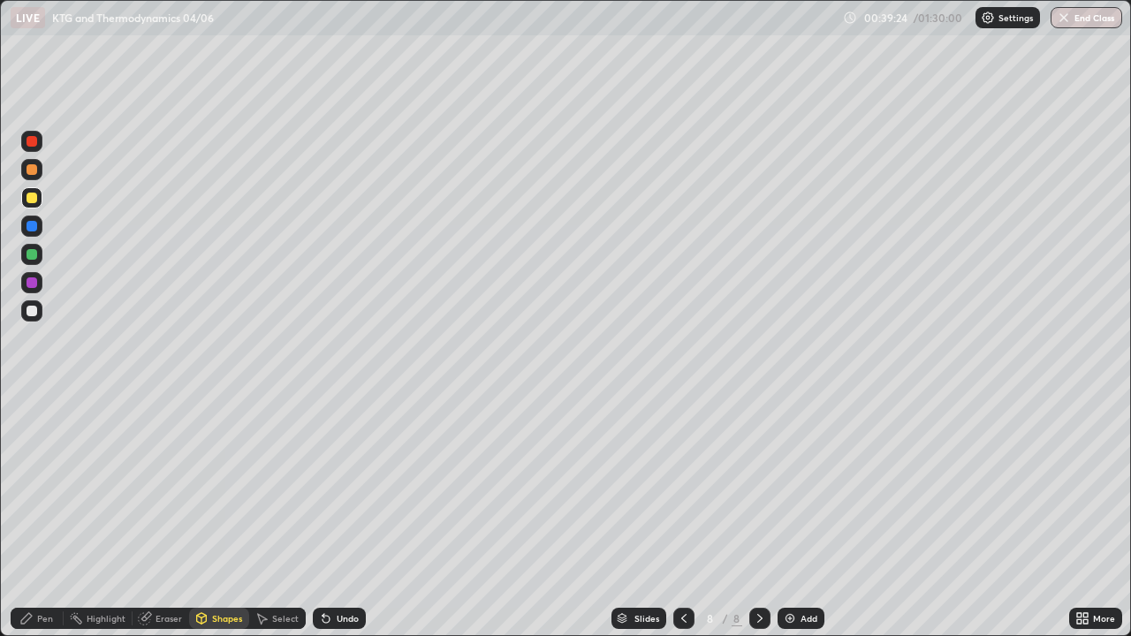
click at [38, 204] on div at bounding box center [31, 197] width 21 height 21
click at [45, 516] on div "Pen" at bounding box center [45, 618] width 16 height 9
click at [23, 254] on div at bounding box center [31, 254] width 21 height 21
click at [34, 200] on div at bounding box center [31, 198] width 11 height 11
click at [339, 516] on div "Undo" at bounding box center [348, 618] width 22 height 9
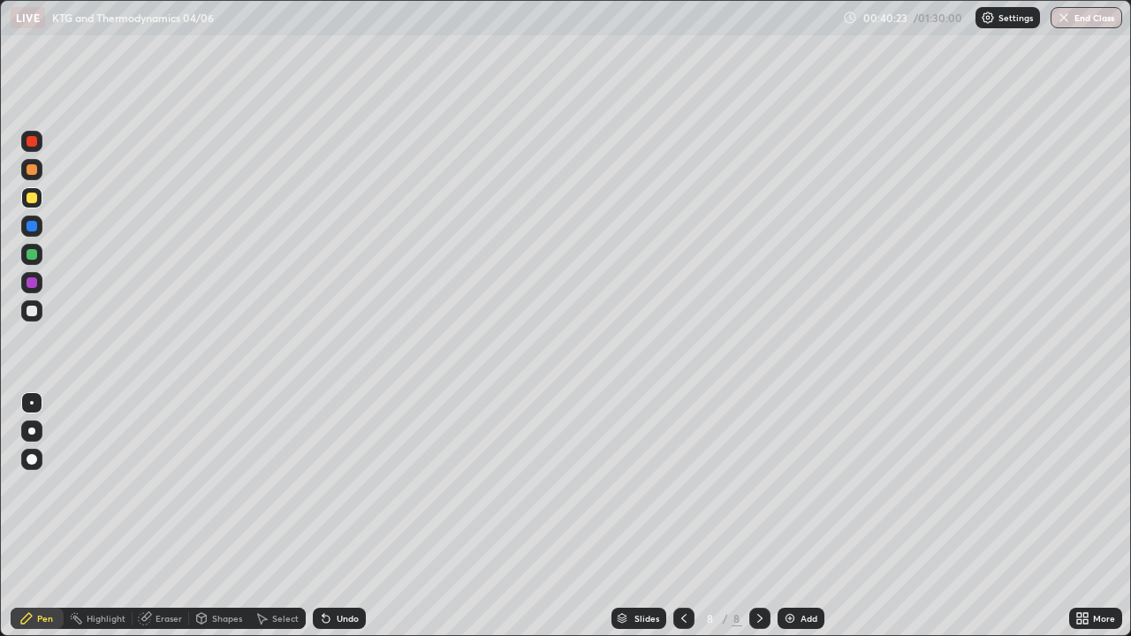
click at [339, 516] on div "Undo" at bounding box center [348, 618] width 22 height 9
click at [802, 516] on div "Add" at bounding box center [808, 618] width 17 height 9
click at [219, 516] on div "Shapes" at bounding box center [227, 618] width 30 height 9
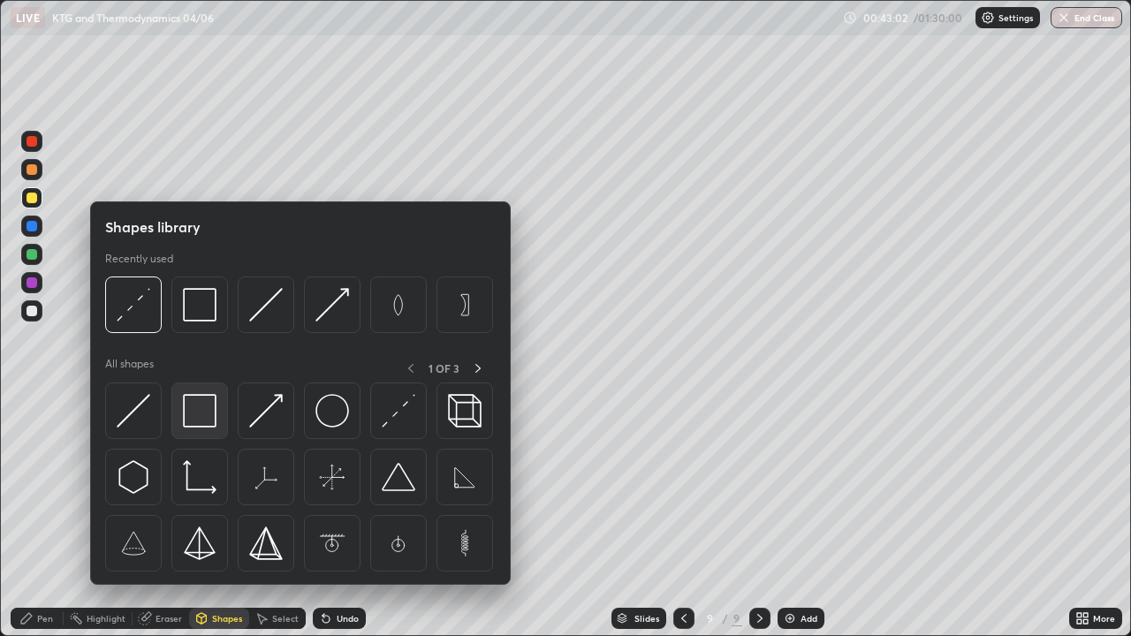
click at [212, 400] on img at bounding box center [200, 411] width 34 height 34
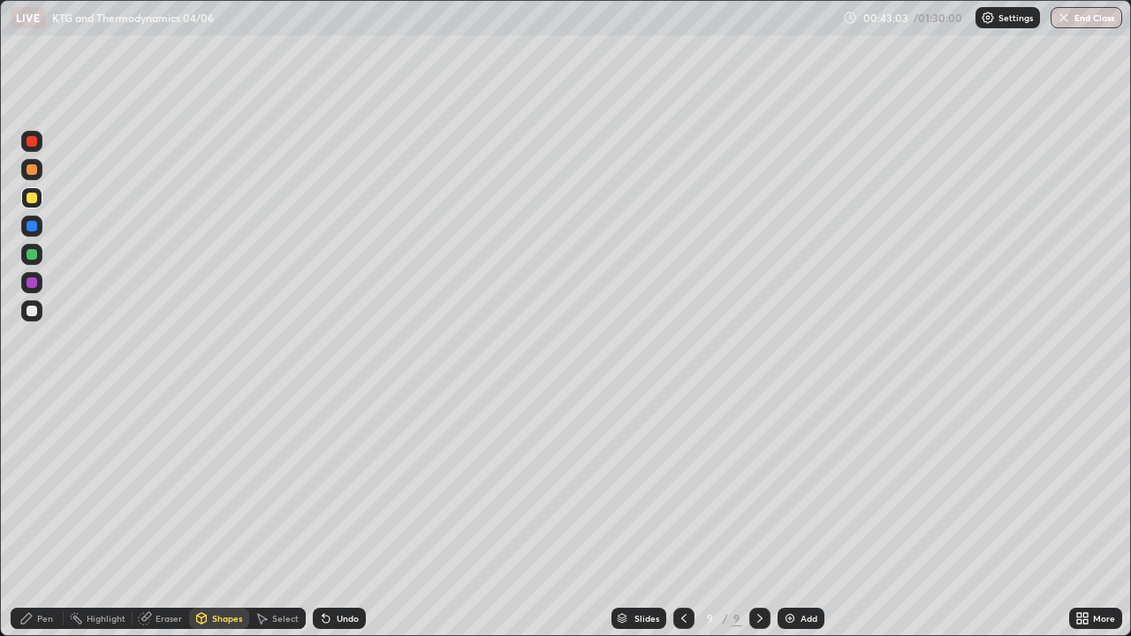
click at [38, 310] on div at bounding box center [31, 310] width 21 height 21
click at [166, 516] on div "Eraser" at bounding box center [168, 618] width 26 height 9
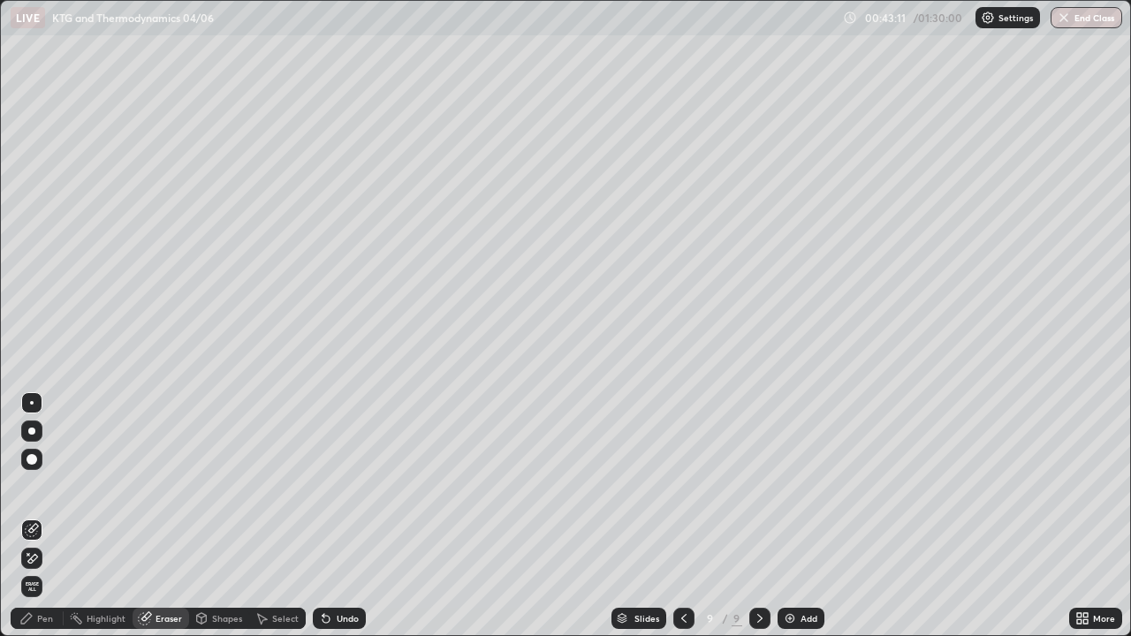
click at [32, 431] on div at bounding box center [31, 430] width 7 height 7
click at [49, 516] on div "Pen" at bounding box center [37, 618] width 53 height 21
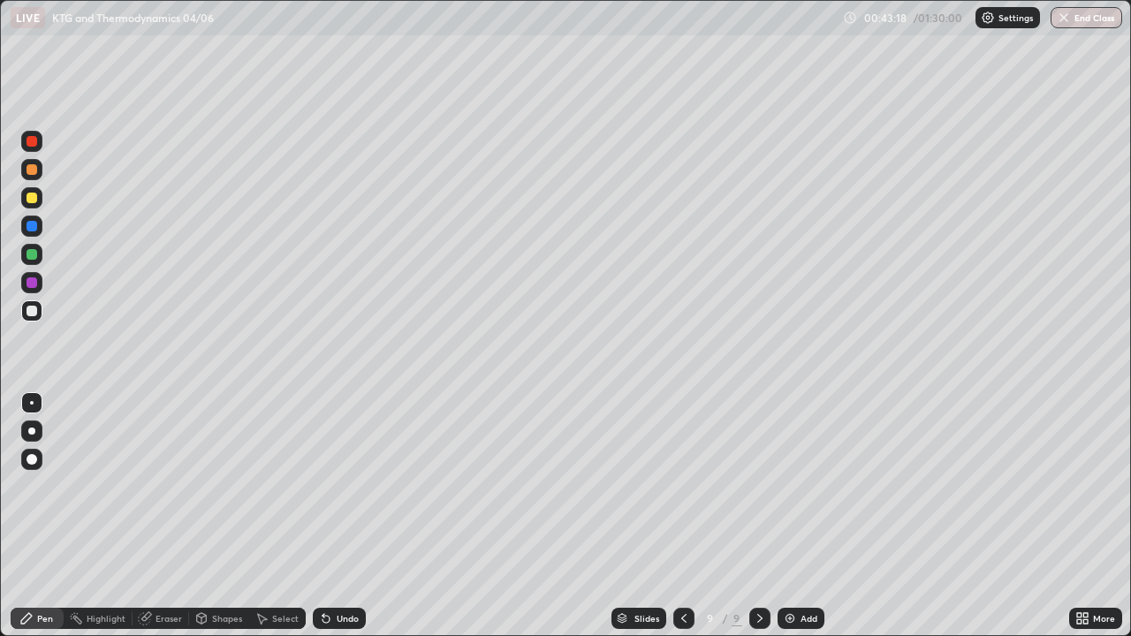
click at [231, 516] on div "Shapes" at bounding box center [219, 618] width 60 height 21
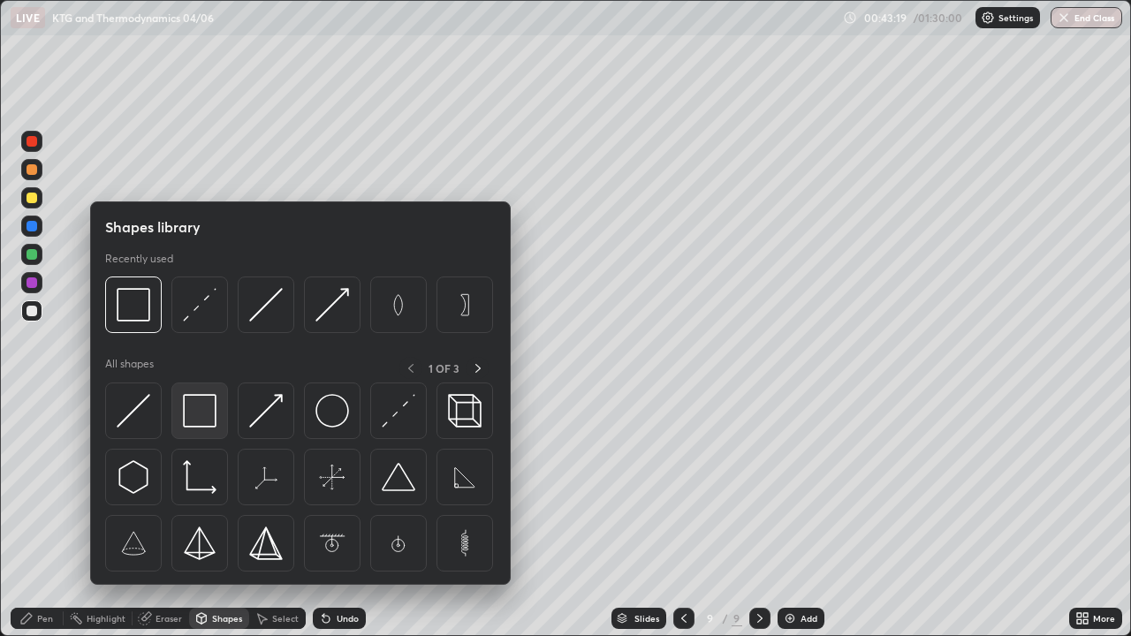
click at [215, 411] on img at bounding box center [200, 411] width 34 height 34
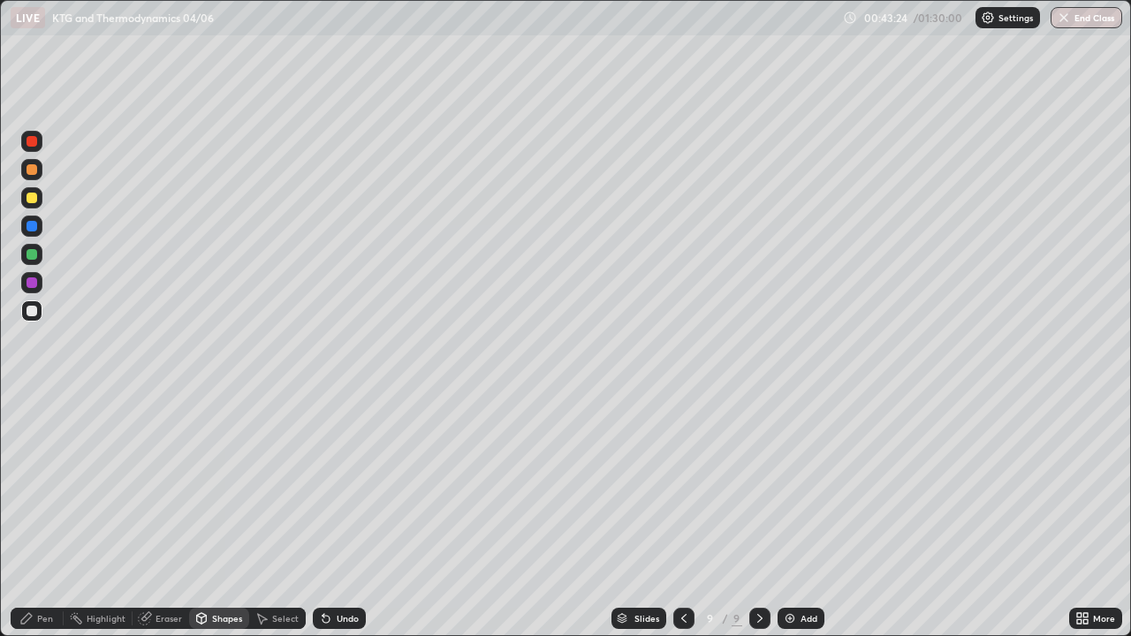
click at [55, 516] on div "Pen" at bounding box center [37, 618] width 53 height 21
click at [29, 134] on div at bounding box center [31, 141] width 21 height 21
click at [36, 516] on div "Pen" at bounding box center [37, 618] width 53 height 21
click at [36, 310] on div at bounding box center [31, 311] width 11 height 11
click at [39, 257] on div at bounding box center [31, 254] width 21 height 21
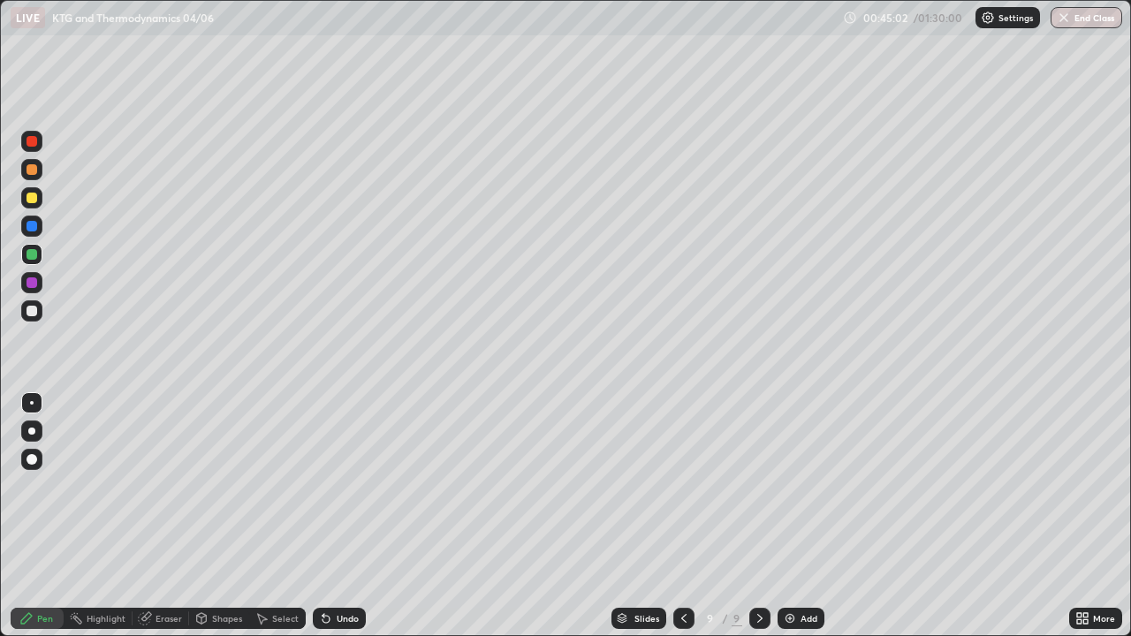
click at [337, 516] on div "Undo" at bounding box center [348, 618] width 22 height 9
click at [40, 316] on div at bounding box center [31, 310] width 21 height 21
click at [30, 257] on div at bounding box center [31, 254] width 11 height 11
click at [34, 195] on div at bounding box center [31, 198] width 11 height 11
click at [226, 516] on div "Shapes" at bounding box center [219, 618] width 60 height 21
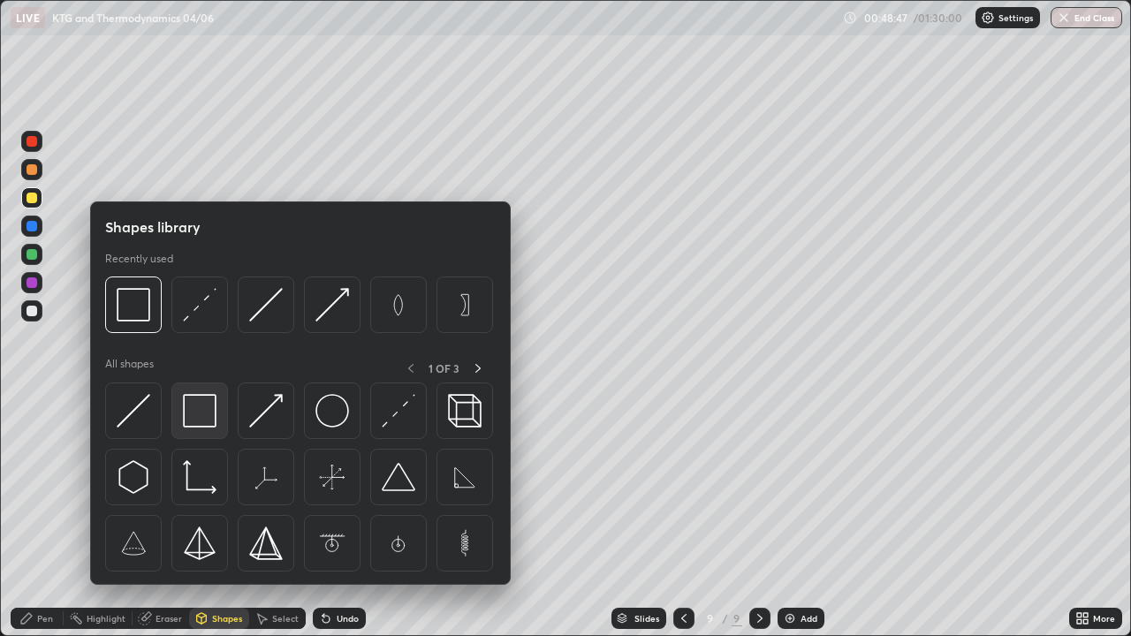
click at [203, 407] on img at bounding box center [200, 411] width 34 height 34
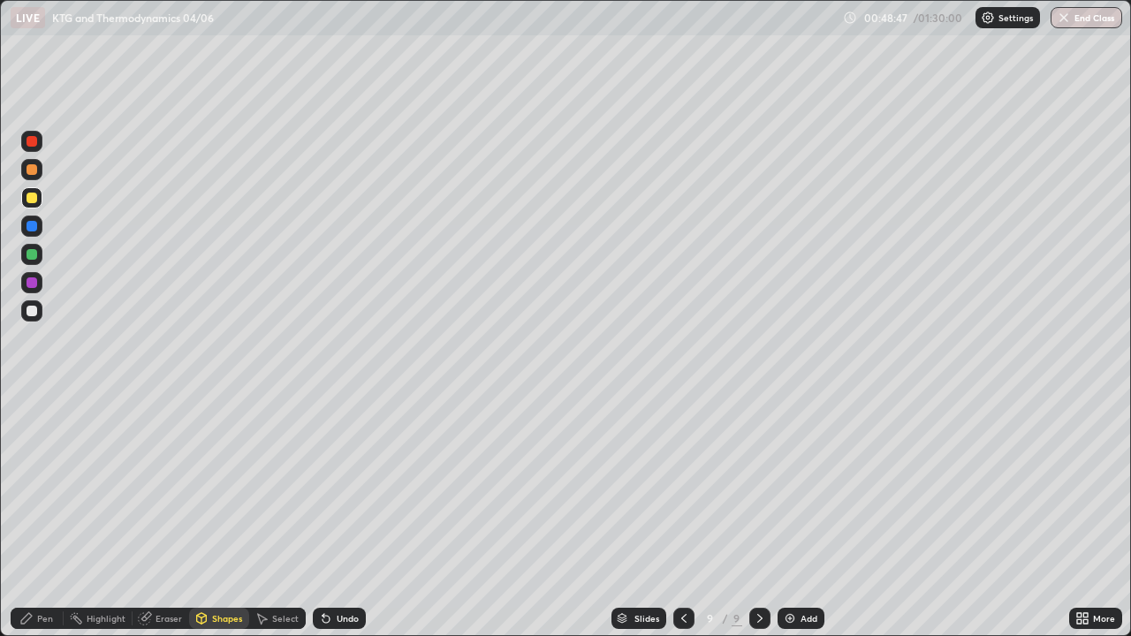
click at [33, 283] on div at bounding box center [31, 282] width 11 height 11
click at [49, 516] on div "Pen" at bounding box center [45, 618] width 16 height 9
click at [788, 516] on img at bounding box center [790, 618] width 14 height 14
click at [344, 516] on div "Undo" at bounding box center [348, 618] width 22 height 9
click at [33, 198] on div at bounding box center [31, 198] width 11 height 11
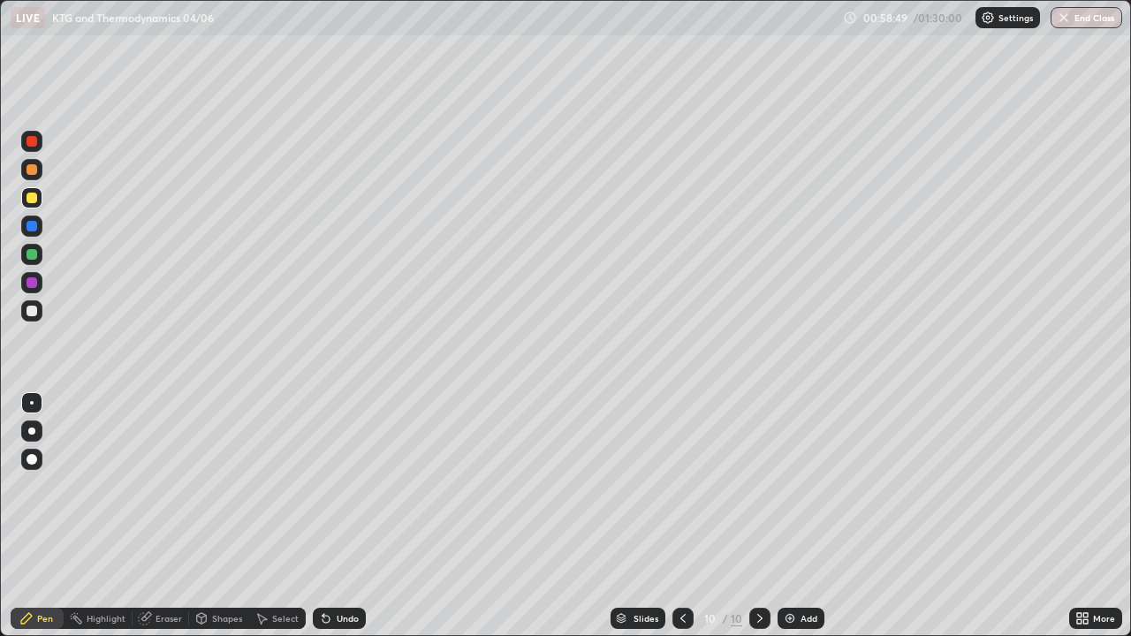
click at [798, 516] on div "Add" at bounding box center [800, 618] width 47 height 21
click at [215, 516] on div "Shapes" at bounding box center [227, 618] width 30 height 9
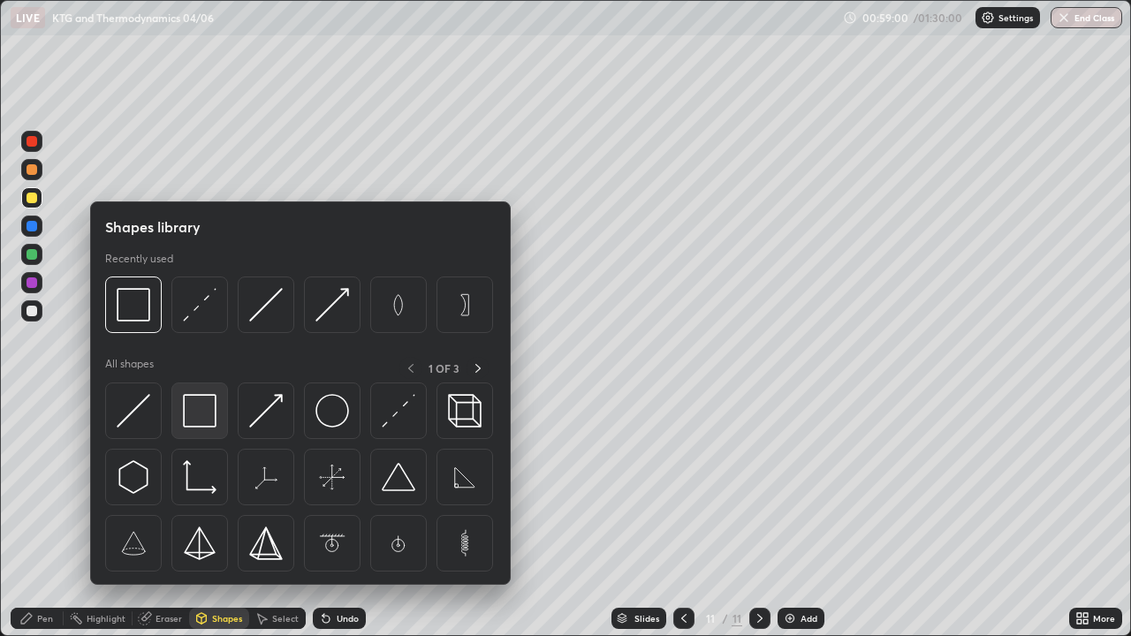
click at [194, 405] on img at bounding box center [200, 411] width 34 height 34
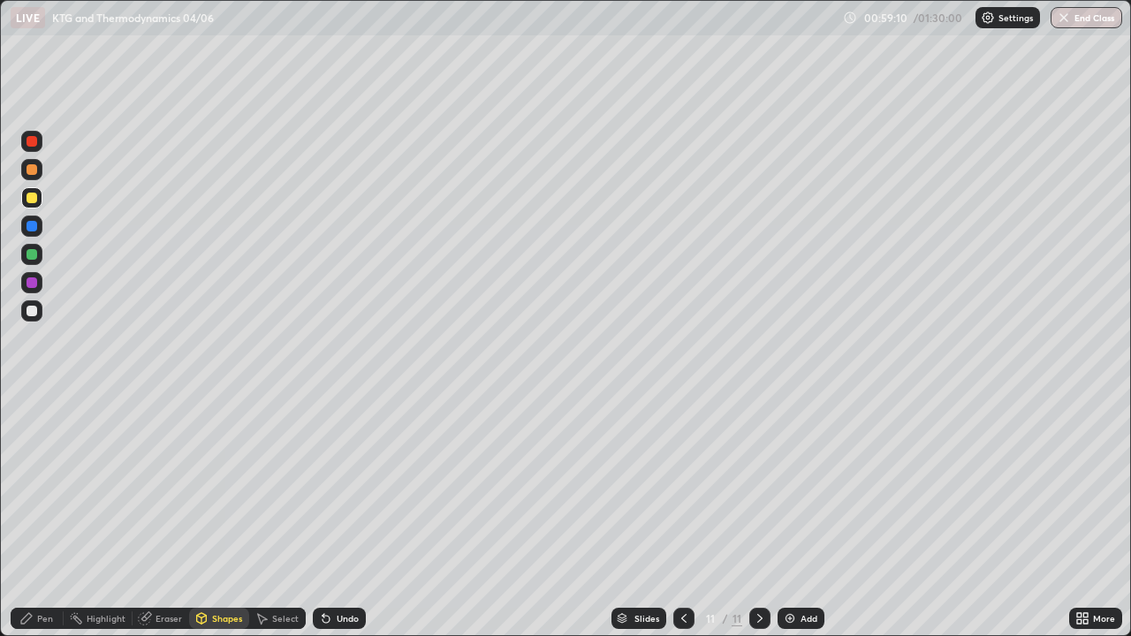
click at [166, 516] on div "Eraser" at bounding box center [168, 618] width 26 height 9
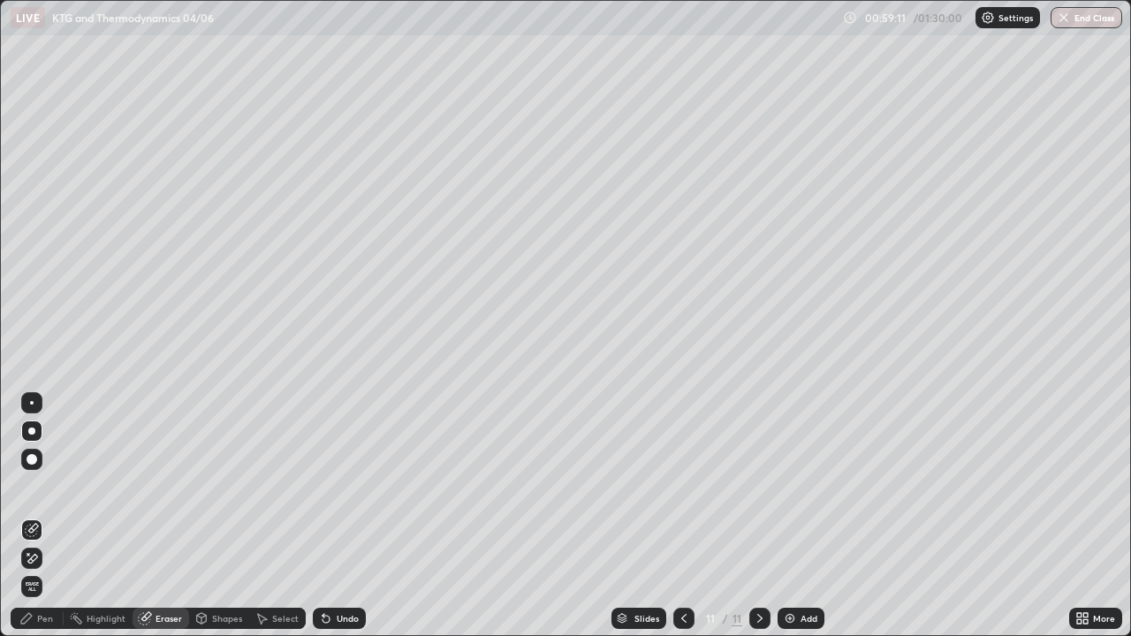
click at [33, 459] on div at bounding box center [31, 459] width 11 height 11
click at [206, 516] on div "Shapes" at bounding box center [219, 618] width 60 height 21
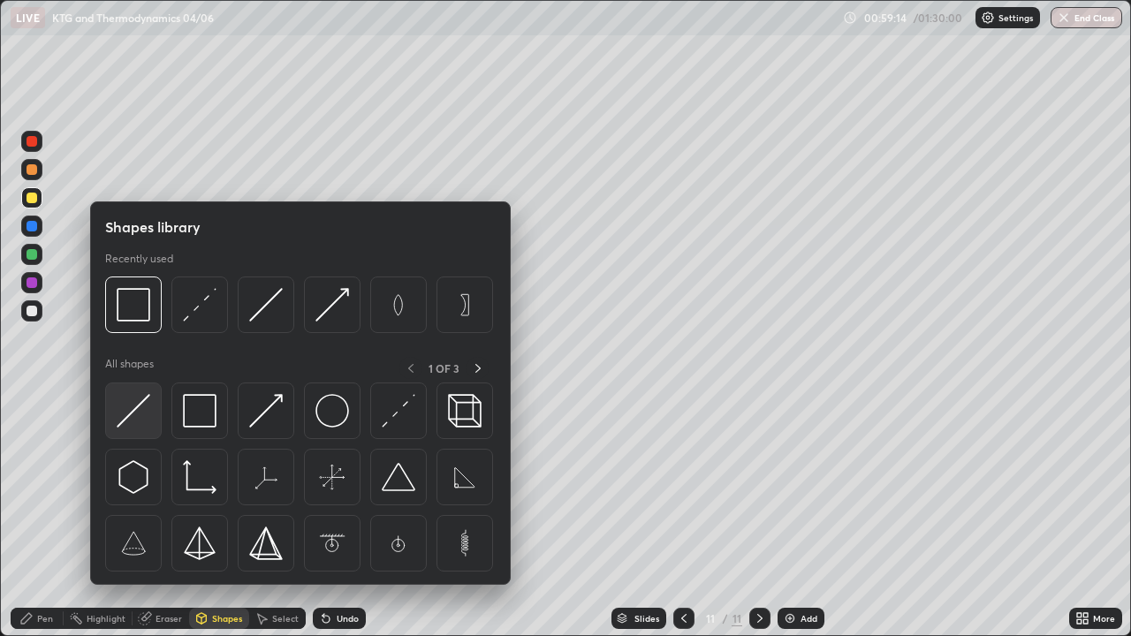
click at [143, 417] on img at bounding box center [134, 411] width 34 height 34
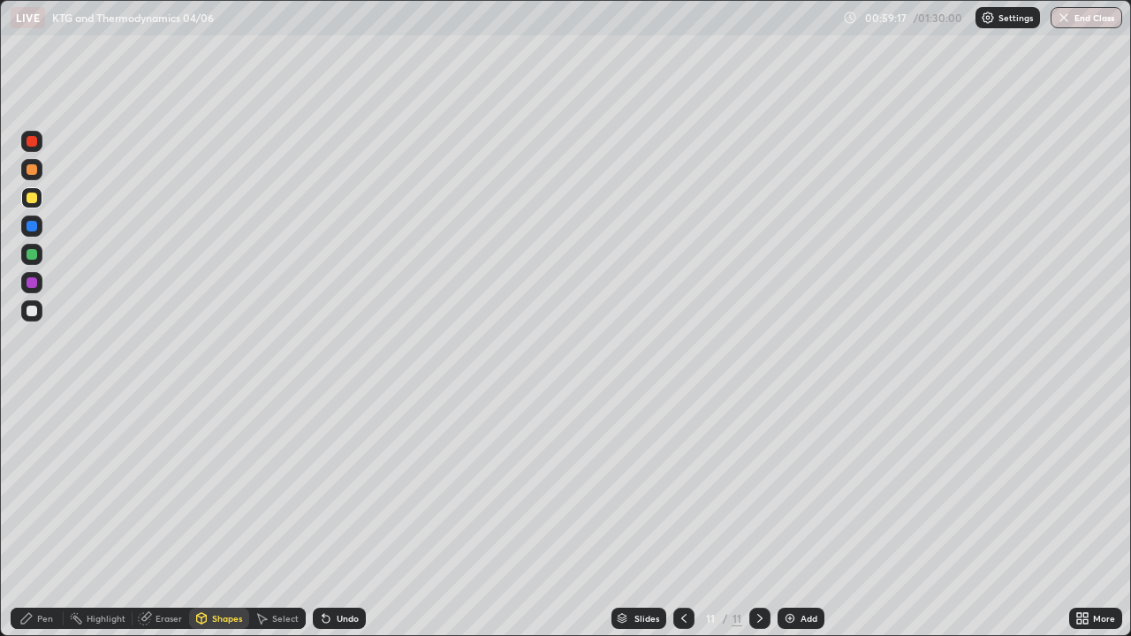
click at [42, 516] on div "Pen" at bounding box center [45, 618] width 16 height 9
click at [36, 255] on div at bounding box center [31, 254] width 11 height 11
click at [31, 199] on div at bounding box center [31, 198] width 11 height 11
click at [326, 516] on icon at bounding box center [326, 618] width 14 height 14
click at [795, 516] on div "Add" at bounding box center [800, 618] width 47 height 21
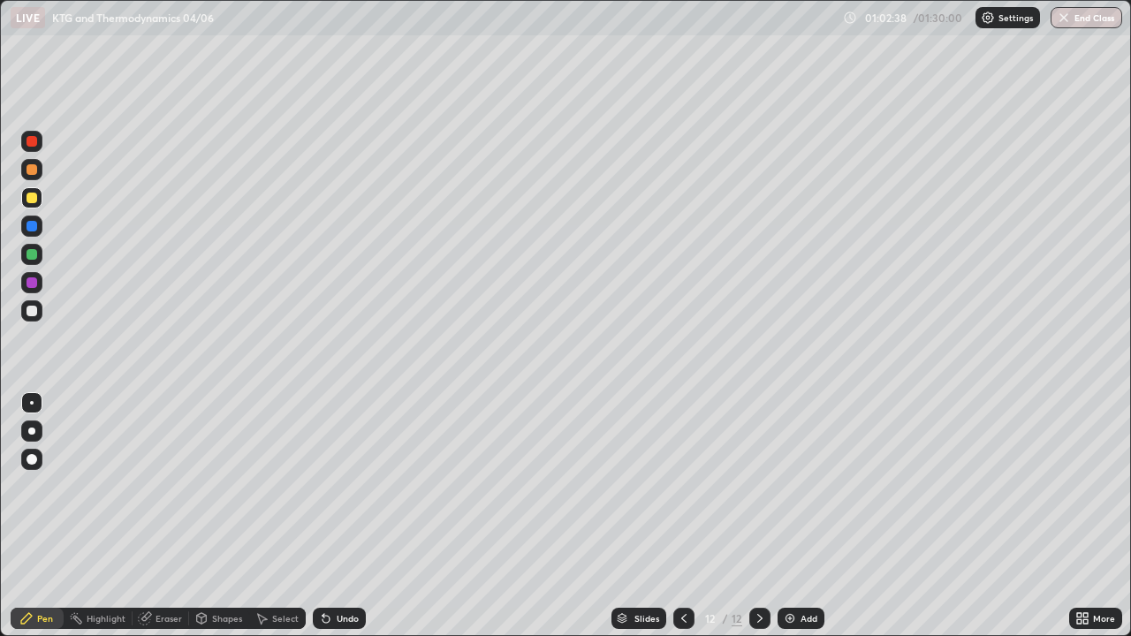
click at [224, 516] on div "Shapes" at bounding box center [219, 618] width 60 height 21
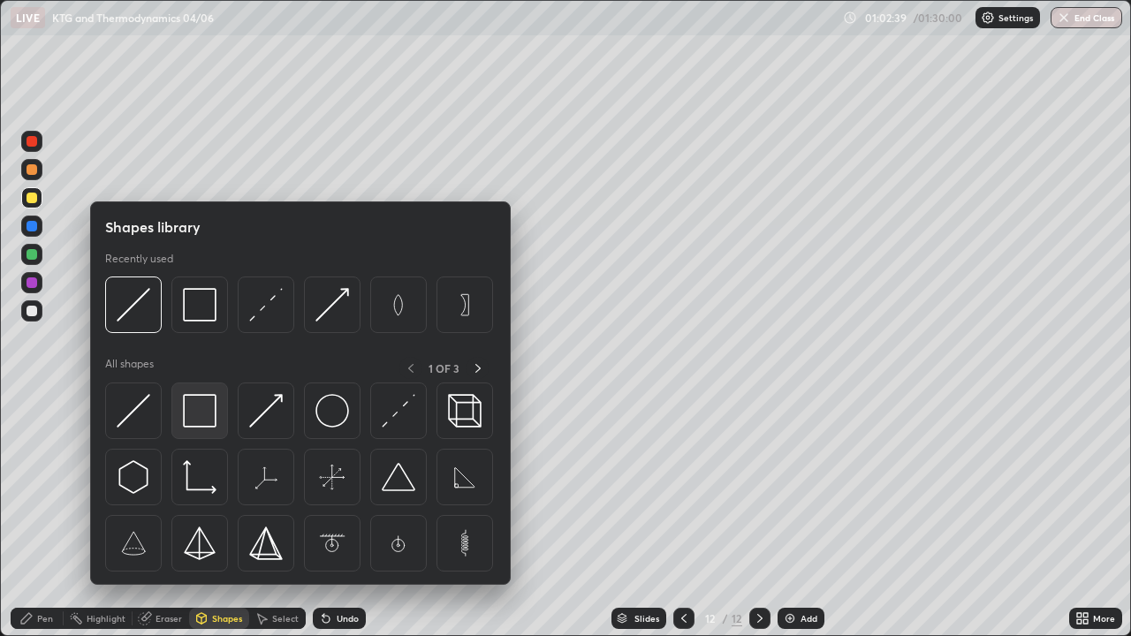
click at [204, 411] on img at bounding box center [200, 411] width 34 height 34
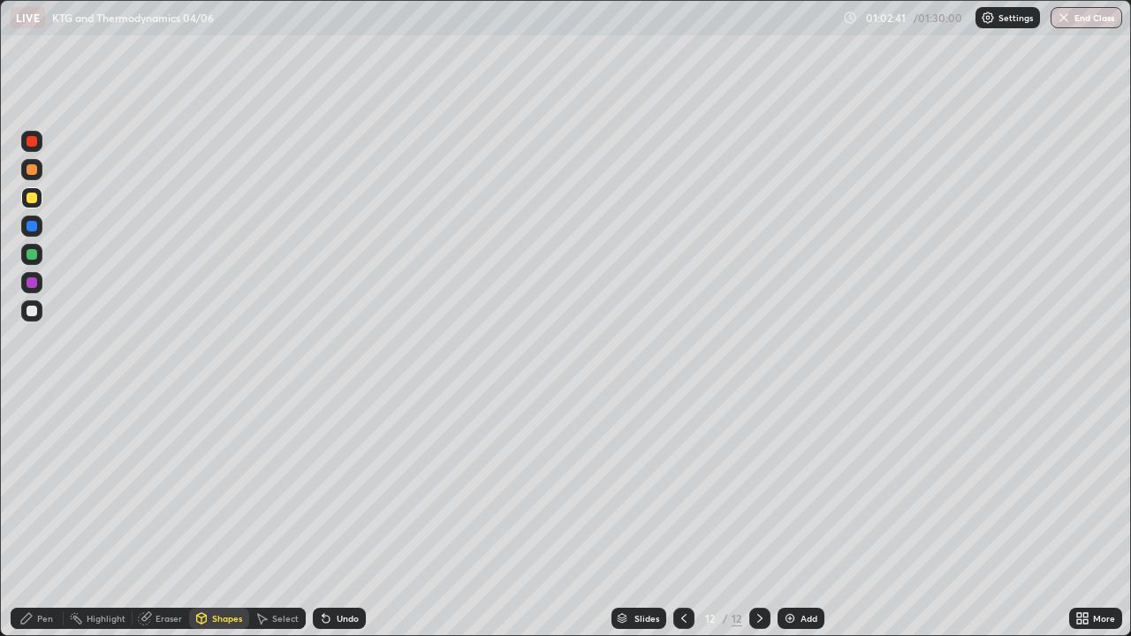
click at [228, 516] on div "Shapes" at bounding box center [219, 618] width 60 height 21
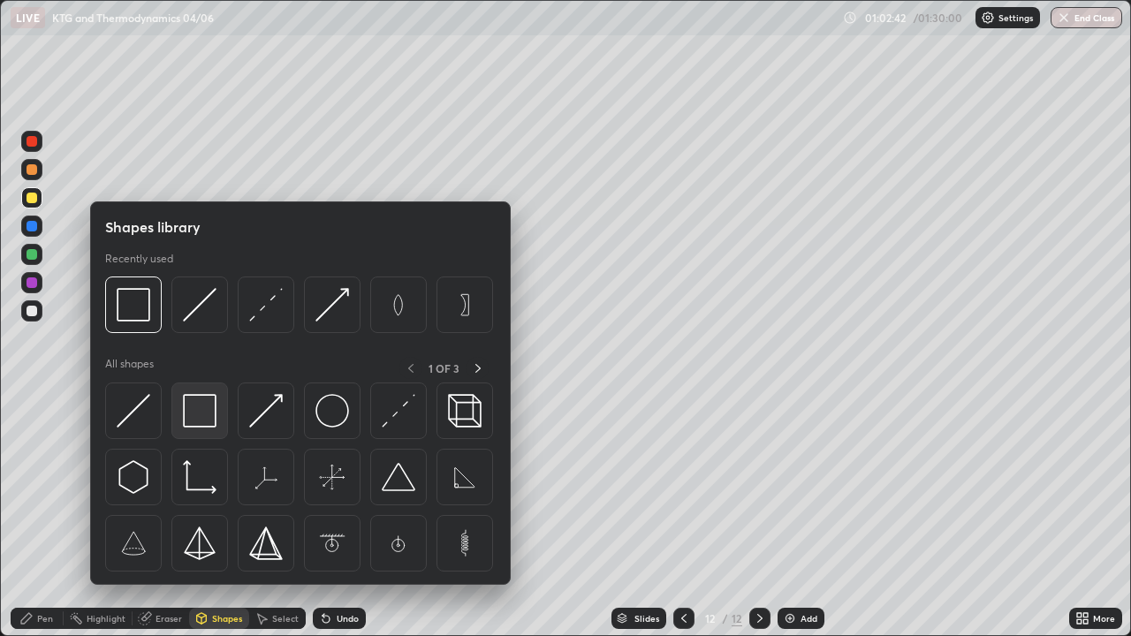
click at [208, 407] on img at bounding box center [200, 411] width 34 height 34
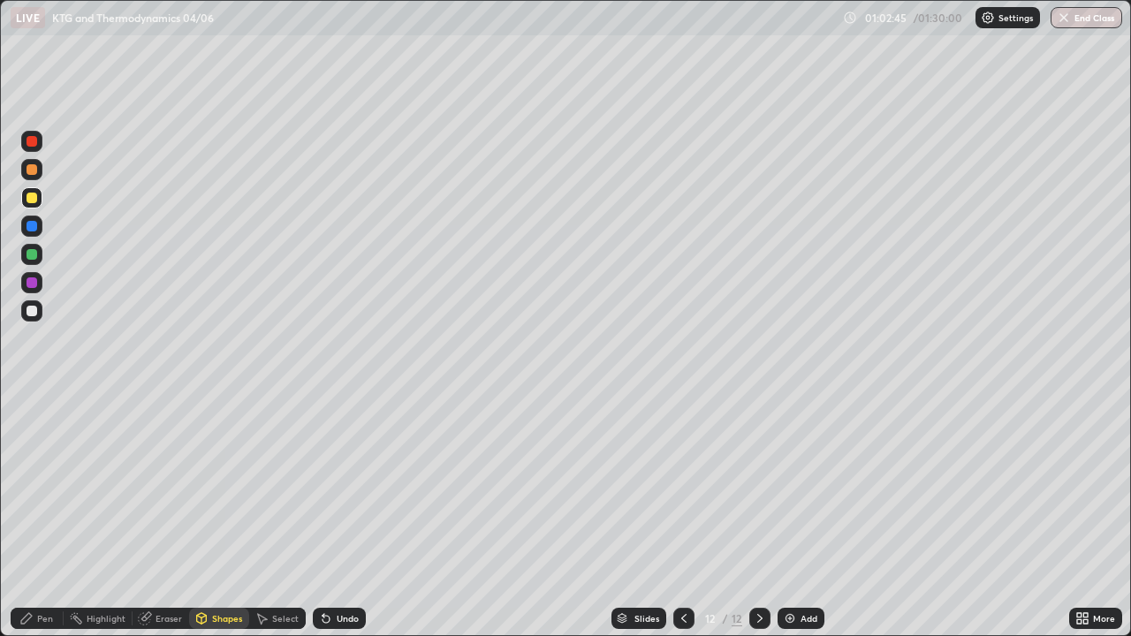
click at [159, 516] on div "Eraser" at bounding box center [160, 618] width 57 height 21
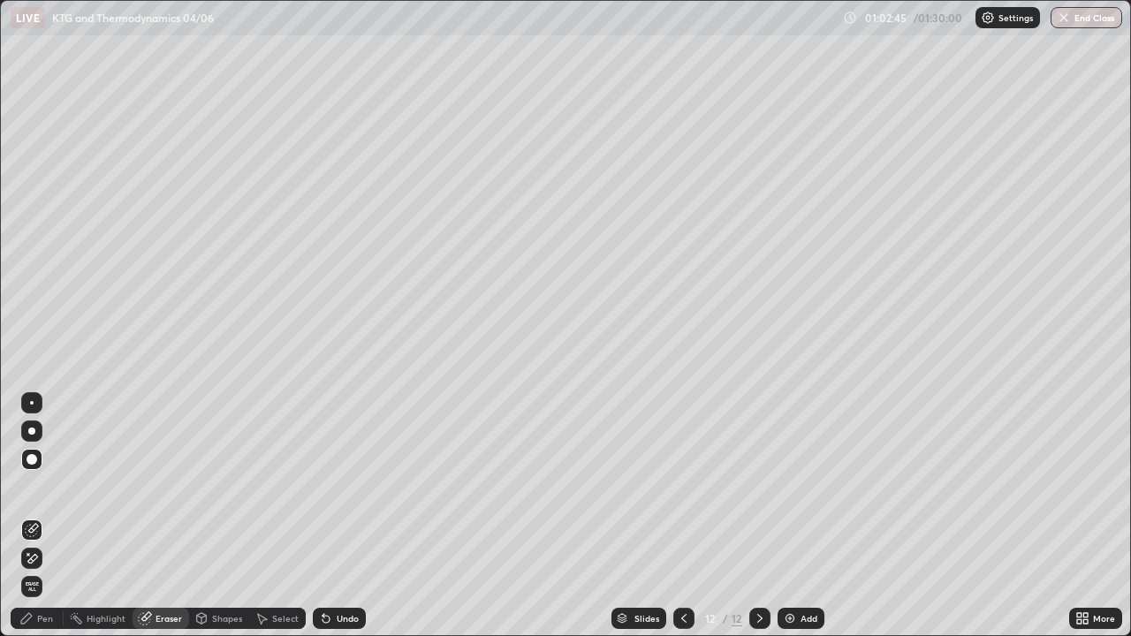
click at [32, 403] on div at bounding box center [32, 403] width 4 height 4
click at [38, 516] on div "Pen" at bounding box center [45, 618] width 16 height 9
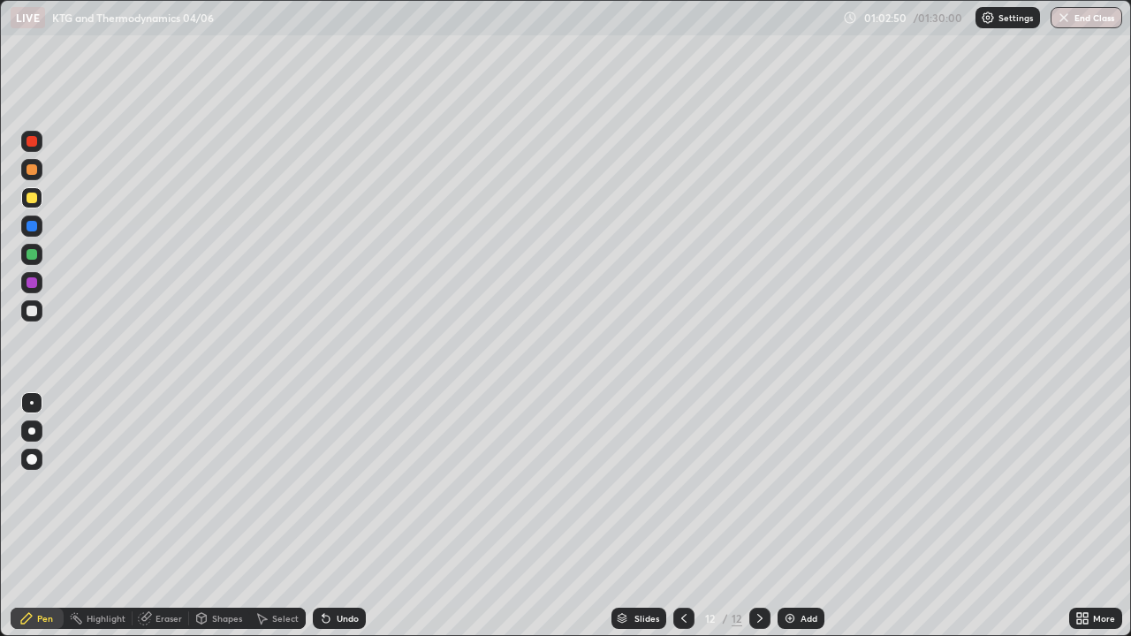
click at [35, 141] on div at bounding box center [31, 141] width 11 height 11
click at [47, 516] on div "Pen" at bounding box center [37, 618] width 53 height 21
click at [32, 199] on div at bounding box center [31, 198] width 11 height 11
click at [36, 256] on div at bounding box center [31, 254] width 11 height 11
click at [39, 200] on div at bounding box center [31, 197] width 21 height 21
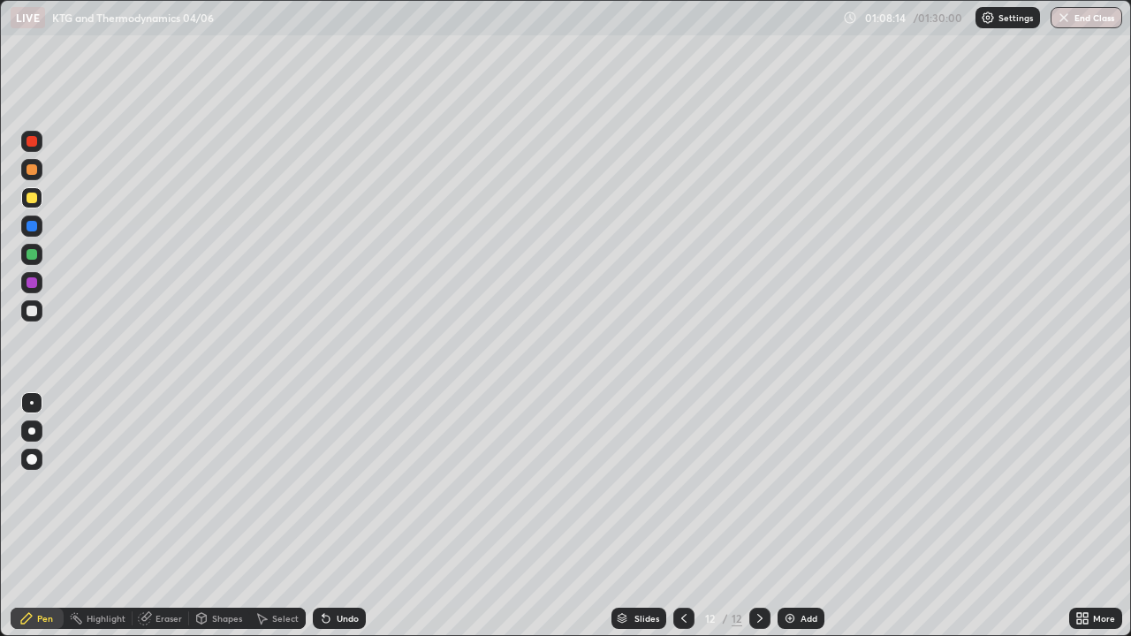
click at [783, 516] on img at bounding box center [790, 618] width 14 height 14
click at [33, 198] on div at bounding box center [31, 198] width 11 height 11
click at [339, 516] on div "Undo" at bounding box center [339, 618] width 53 height 21
click at [346, 516] on div "Undo" at bounding box center [339, 618] width 53 height 21
click at [338, 516] on div "Undo" at bounding box center [339, 618] width 53 height 21
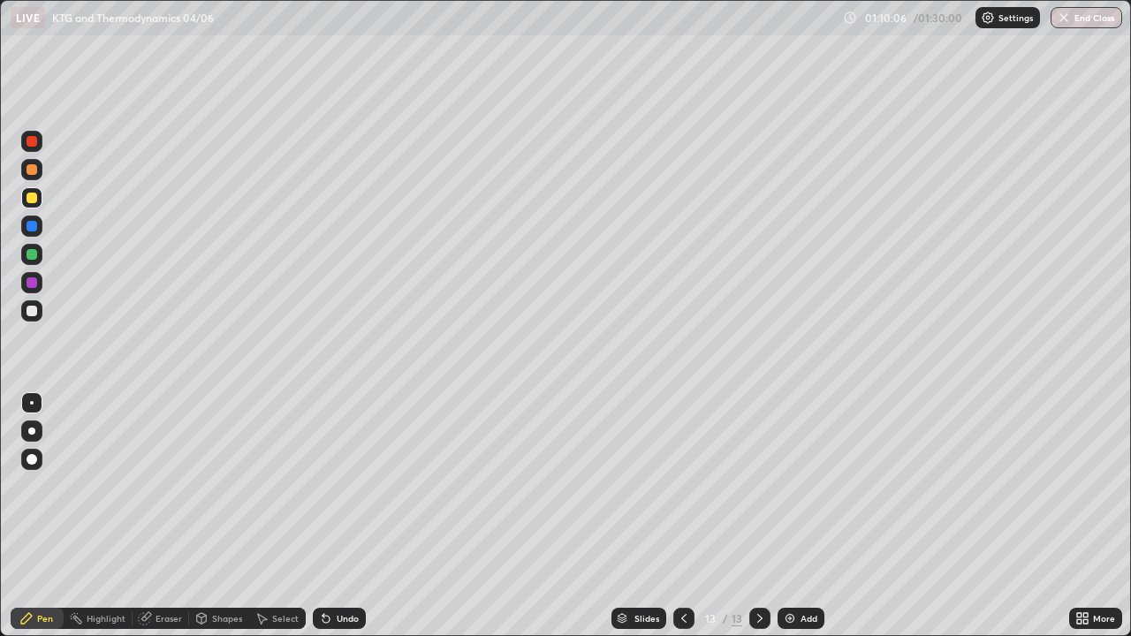
click at [30, 254] on div at bounding box center [31, 254] width 11 height 11
click at [341, 516] on div "Undo" at bounding box center [348, 618] width 22 height 9
click at [337, 516] on div "Undo" at bounding box center [348, 618] width 22 height 9
click at [208, 516] on div "Shapes" at bounding box center [219, 618] width 60 height 21
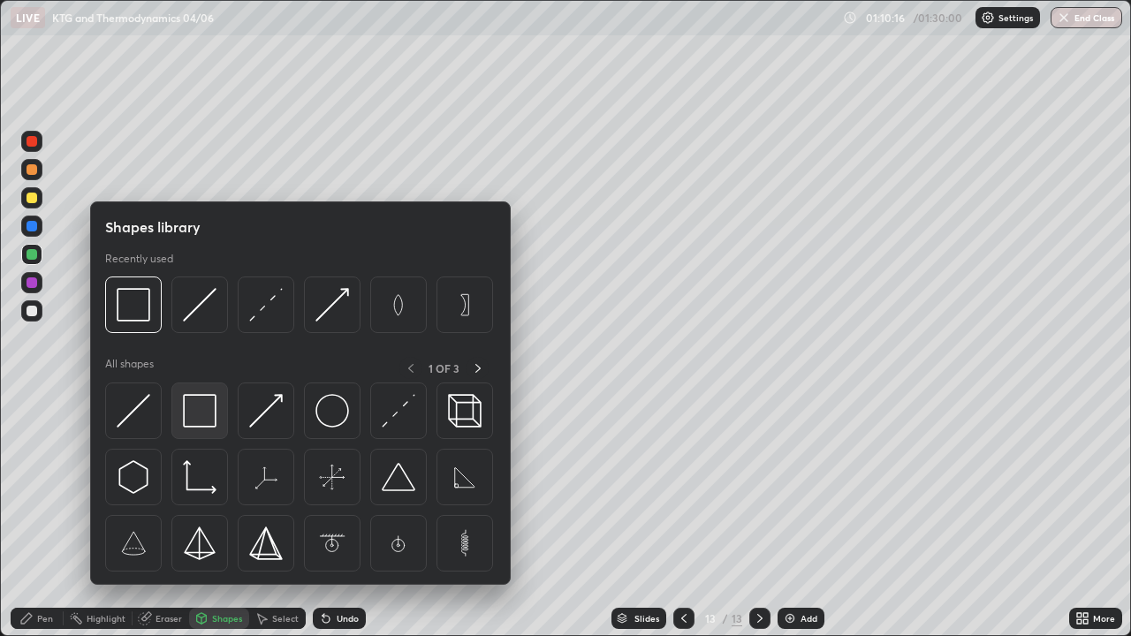
click at [214, 412] on img at bounding box center [200, 411] width 34 height 34
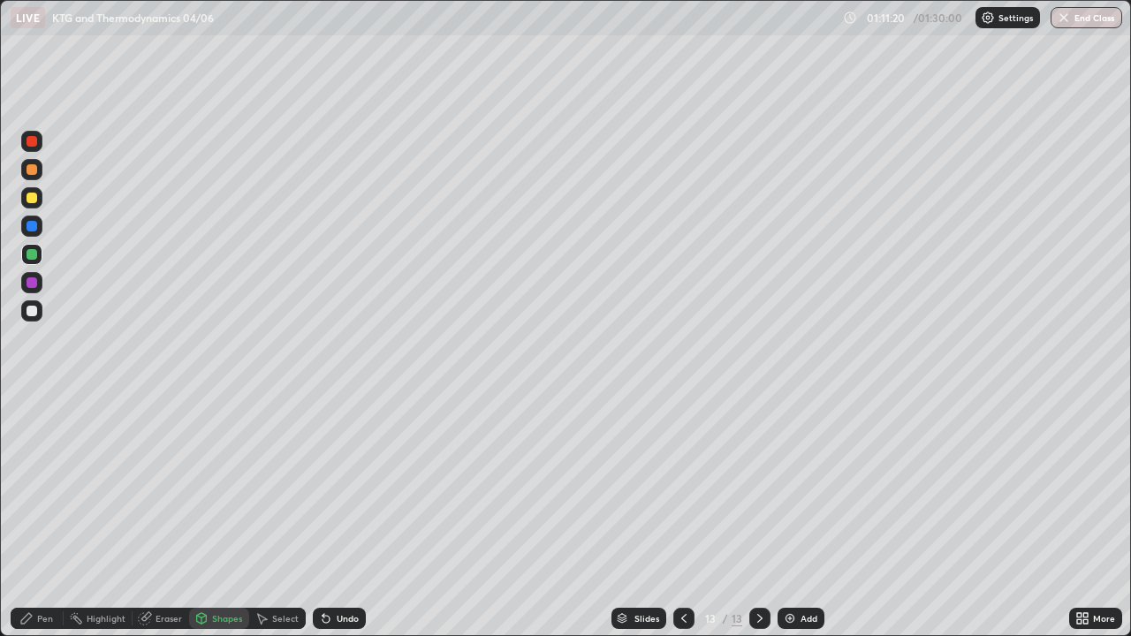
click at [800, 516] on div "Add" at bounding box center [808, 618] width 17 height 9
click at [33, 208] on div at bounding box center [31, 197] width 21 height 21
click at [34, 516] on div "Pen" at bounding box center [37, 618] width 53 height 21
click at [343, 516] on div "Undo" at bounding box center [348, 618] width 22 height 9
click at [346, 516] on div "Undo" at bounding box center [339, 618] width 53 height 21
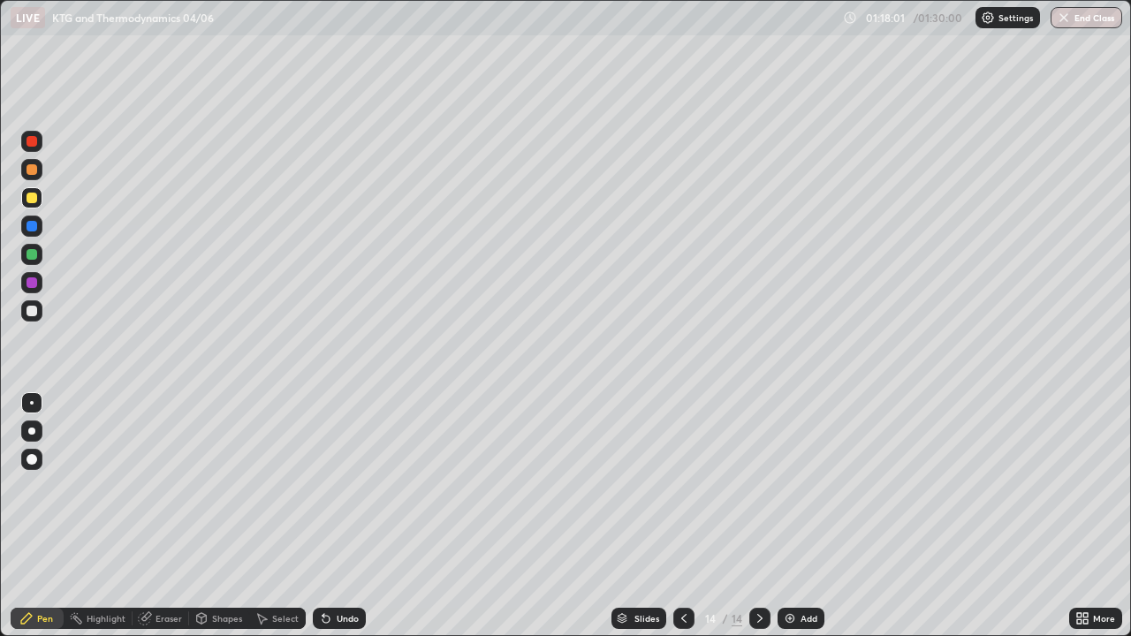
click at [1085, 23] on button "End Class" at bounding box center [1086, 17] width 72 height 21
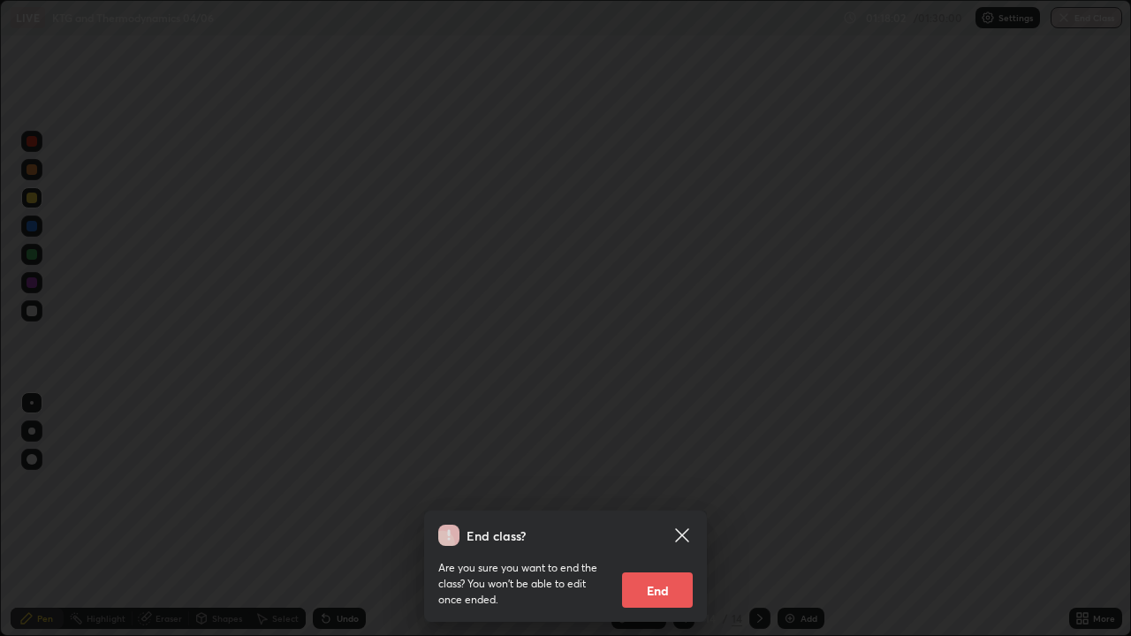
click at [663, 516] on button "End" at bounding box center [657, 589] width 71 height 35
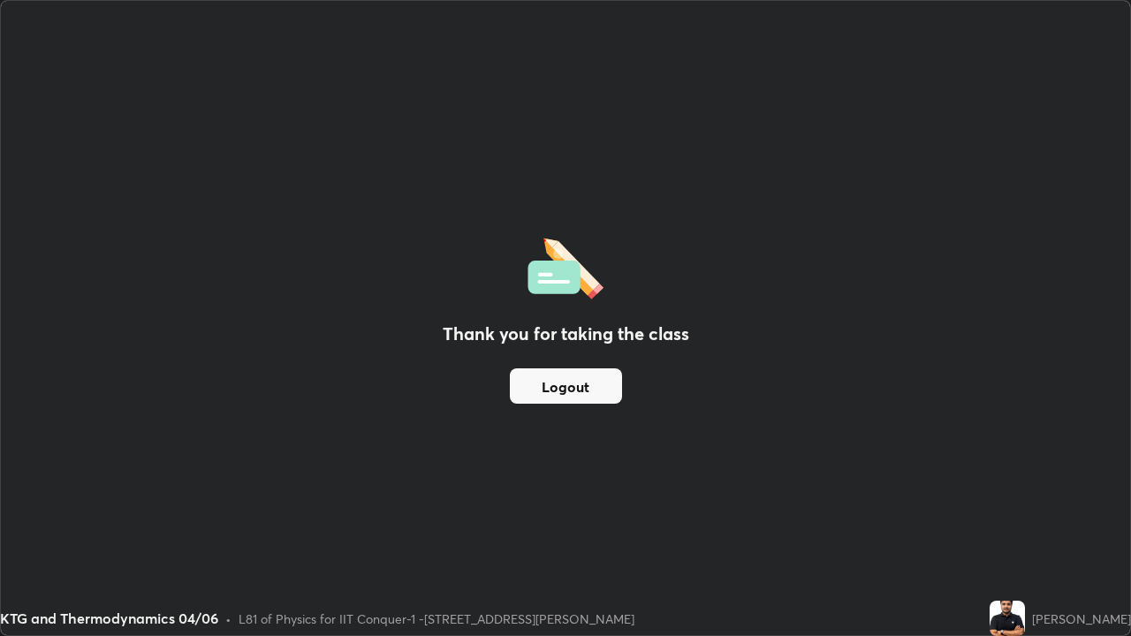
click at [569, 387] on button "Logout" at bounding box center [566, 385] width 112 height 35
